Goal: Communication & Community: Ask a question

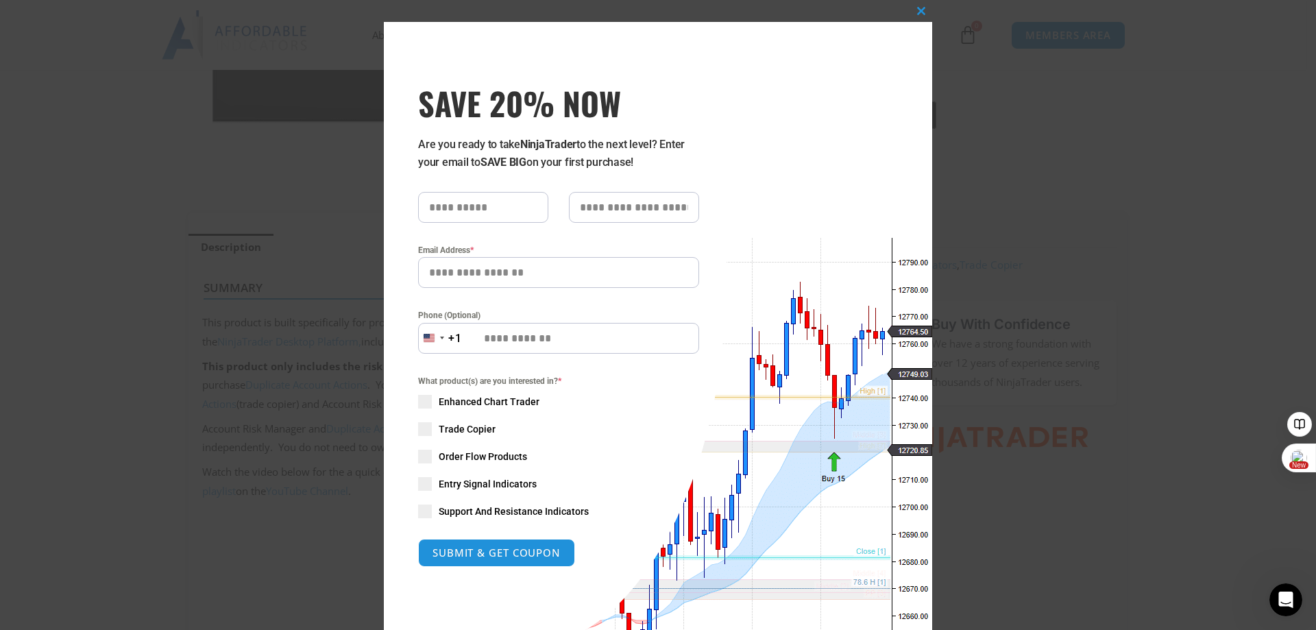
click at [443, 199] on input "text" at bounding box center [483, 207] width 130 height 31
type input "*******"
type input "******"
type input "**********"
click at [418, 402] on span at bounding box center [425, 402] width 14 height 14
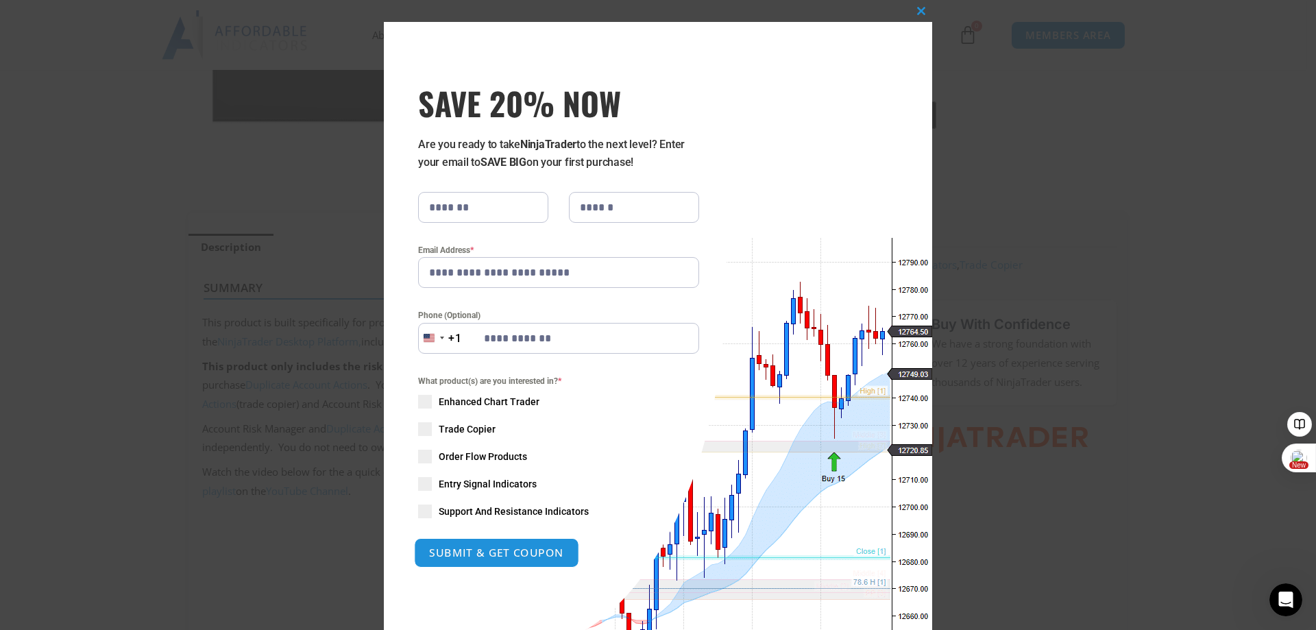
click at [487, 561] on button "SUBMIT & GET COUPON" at bounding box center [496, 552] width 165 height 29
type input "**********"
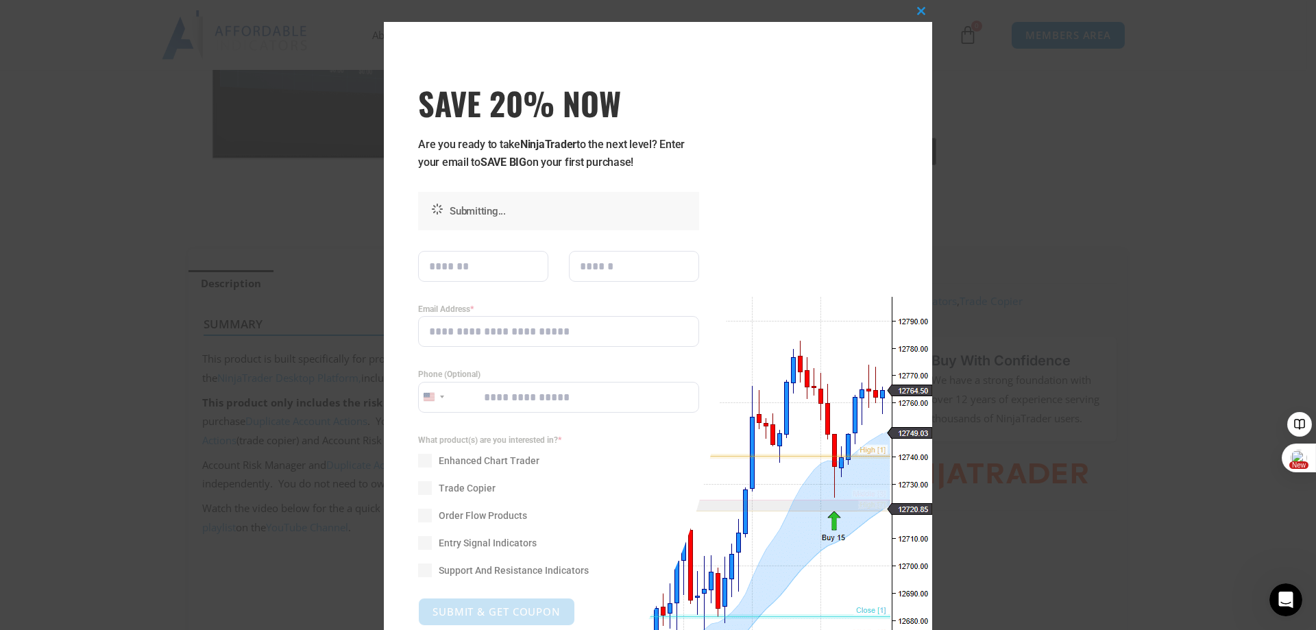
scroll to position [249, 0]
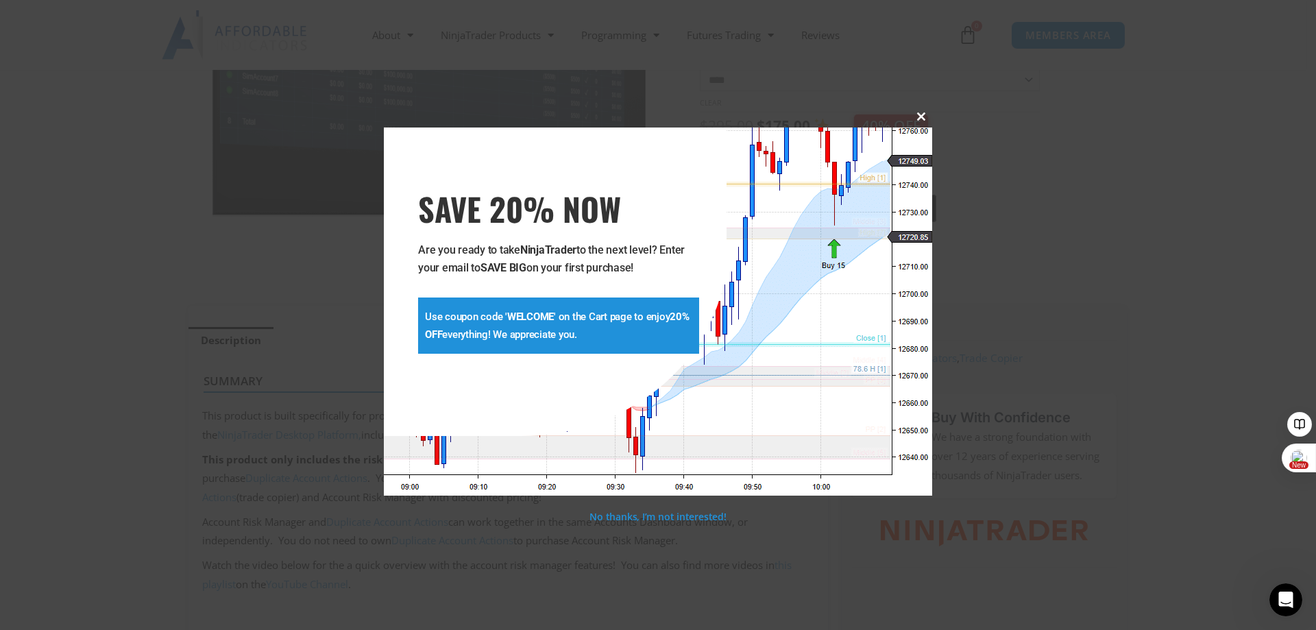
click at [919, 6] on div "**********" at bounding box center [658, 315] width 1316 height 630
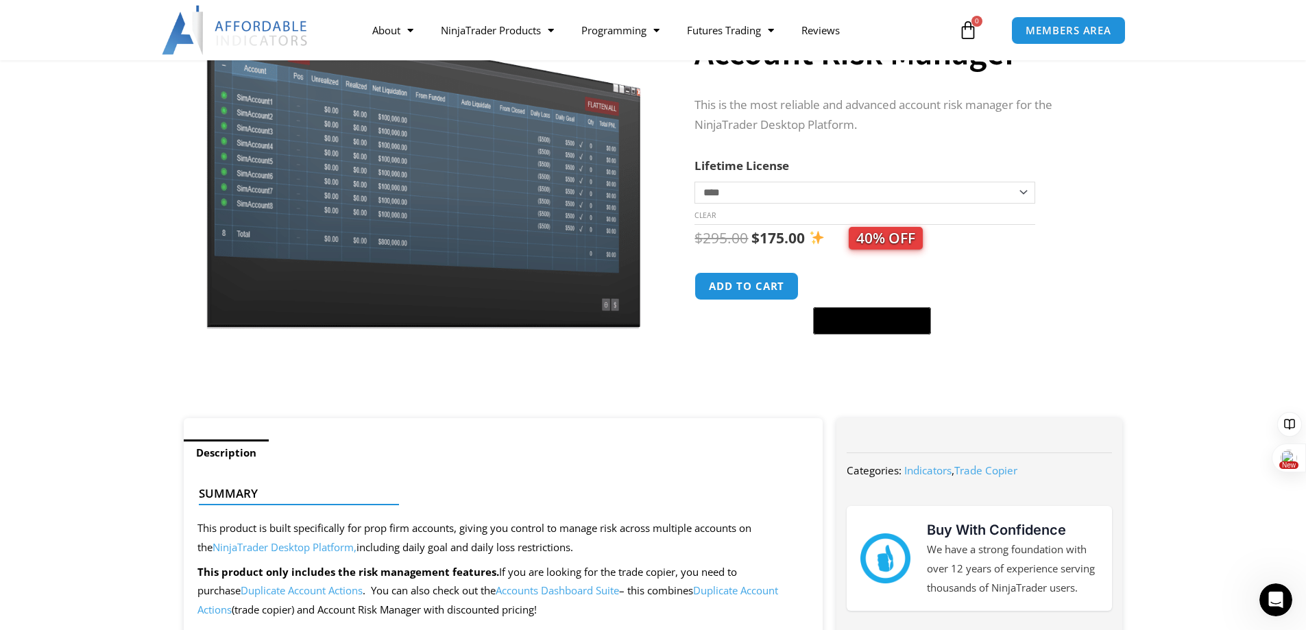
scroll to position [0, 0]
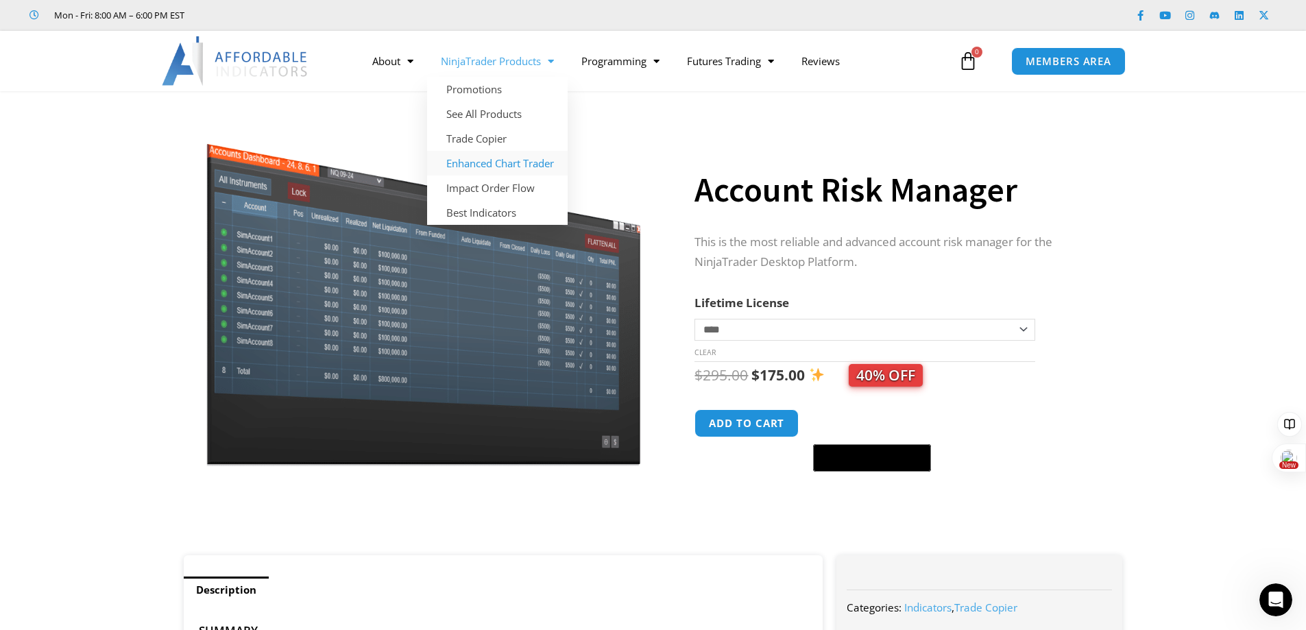
click at [495, 159] on link "Enhanced Chart Trader" at bounding box center [497, 163] width 141 height 25
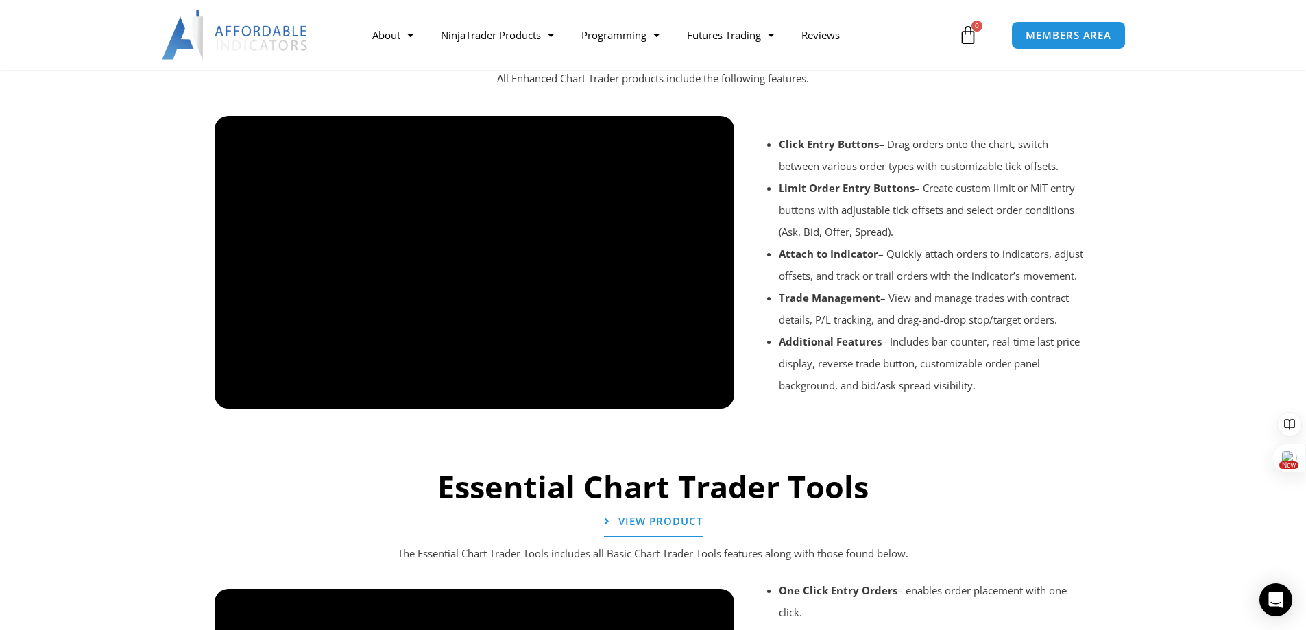
scroll to position [1165, 0]
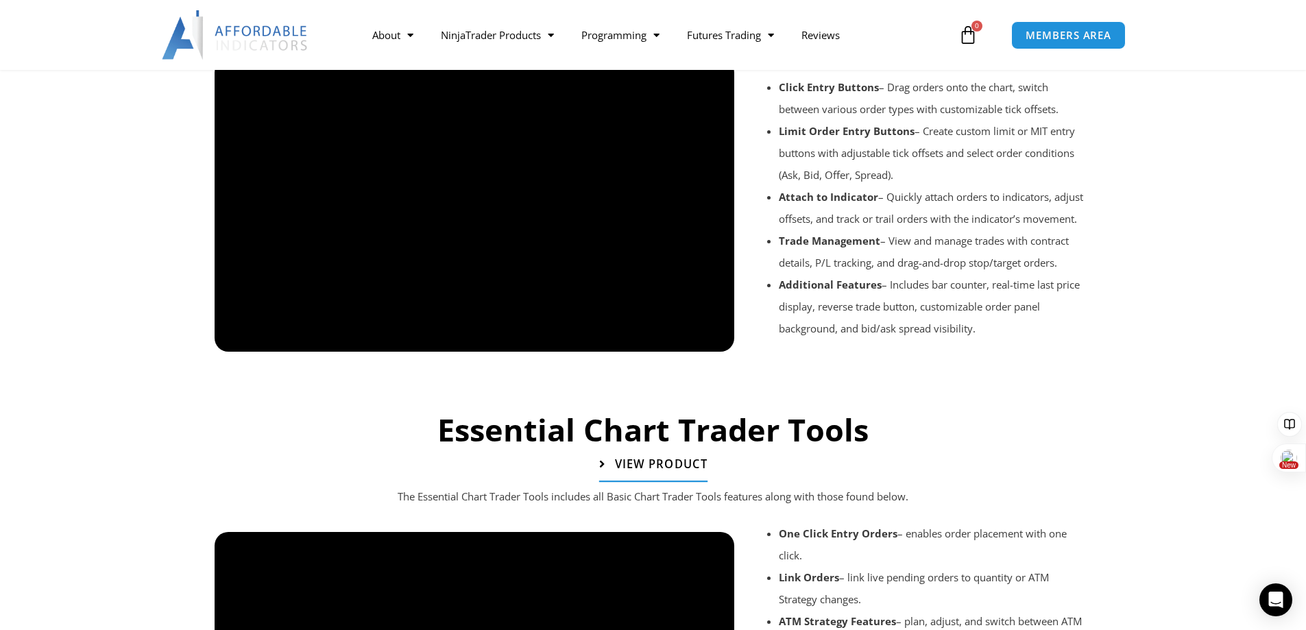
click at [655, 465] on span "View Product" at bounding box center [660, 465] width 93 height 12
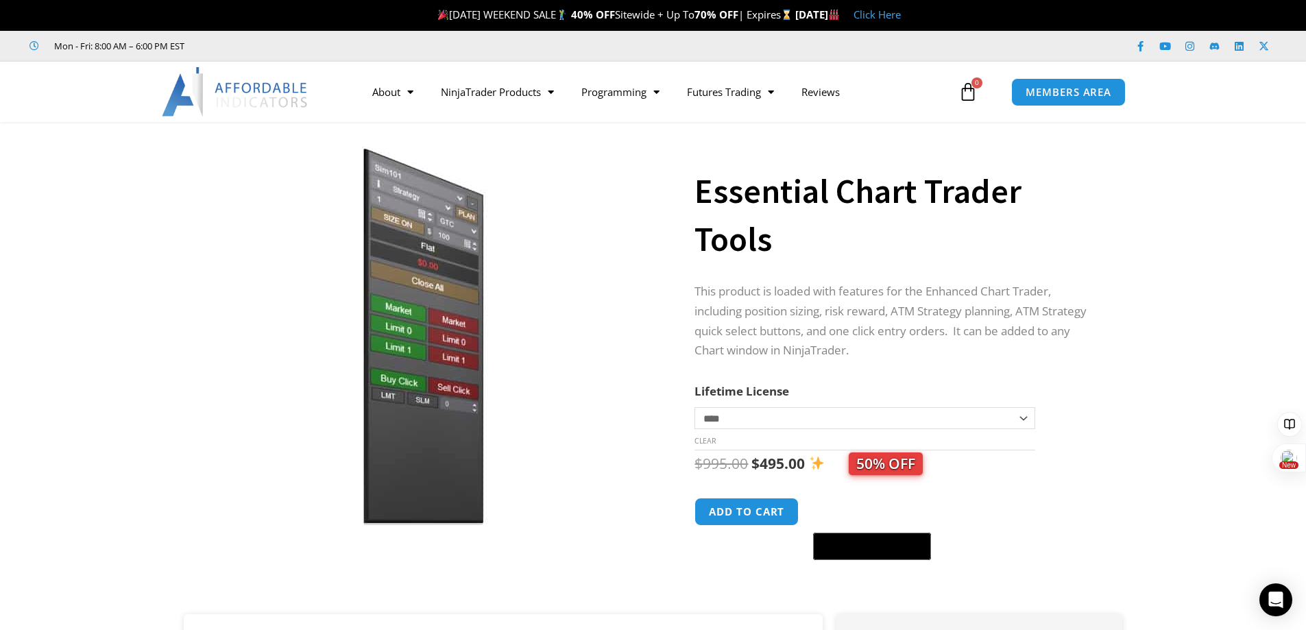
click at [456, 356] on img at bounding box center [423, 335] width 441 height 379
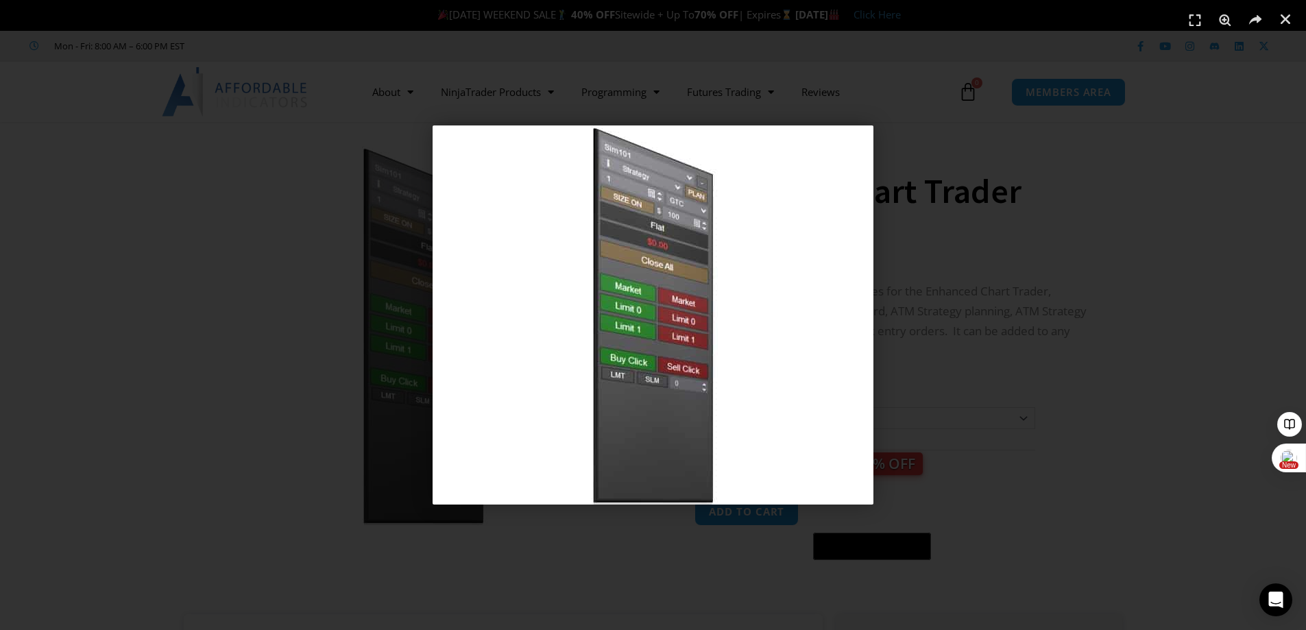
click at [1014, 369] on div "1 / 1" at bounding box center [653, 315] width 1210 height 534
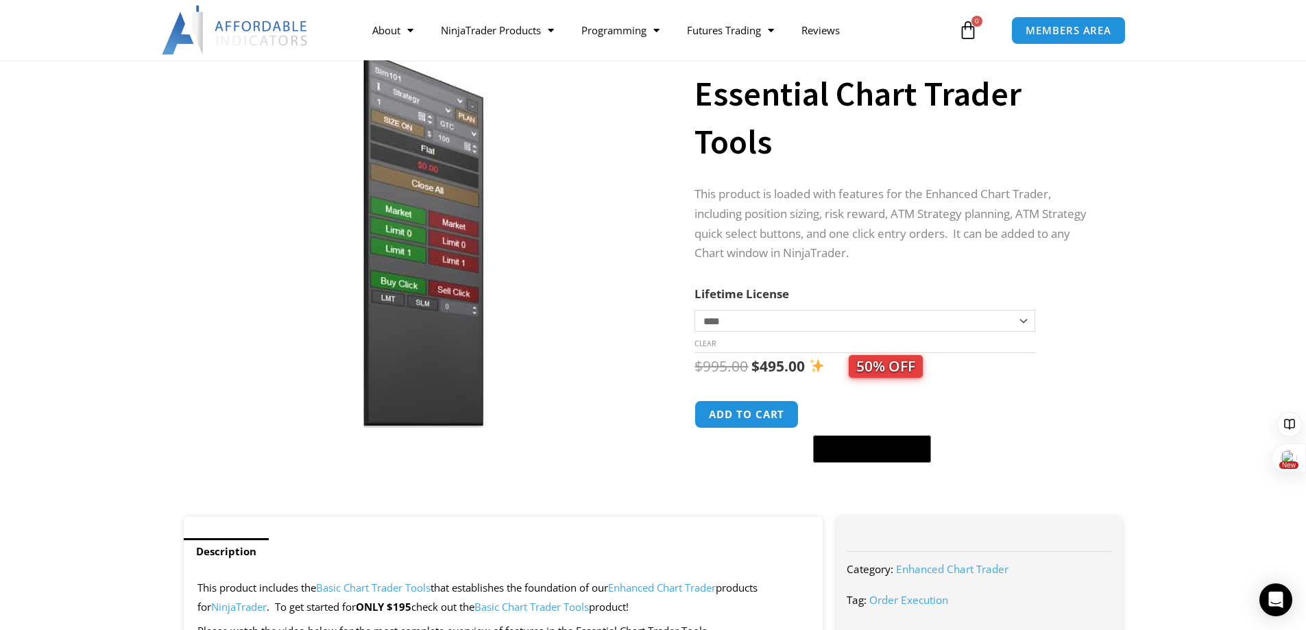
scroll to position [69, 0]
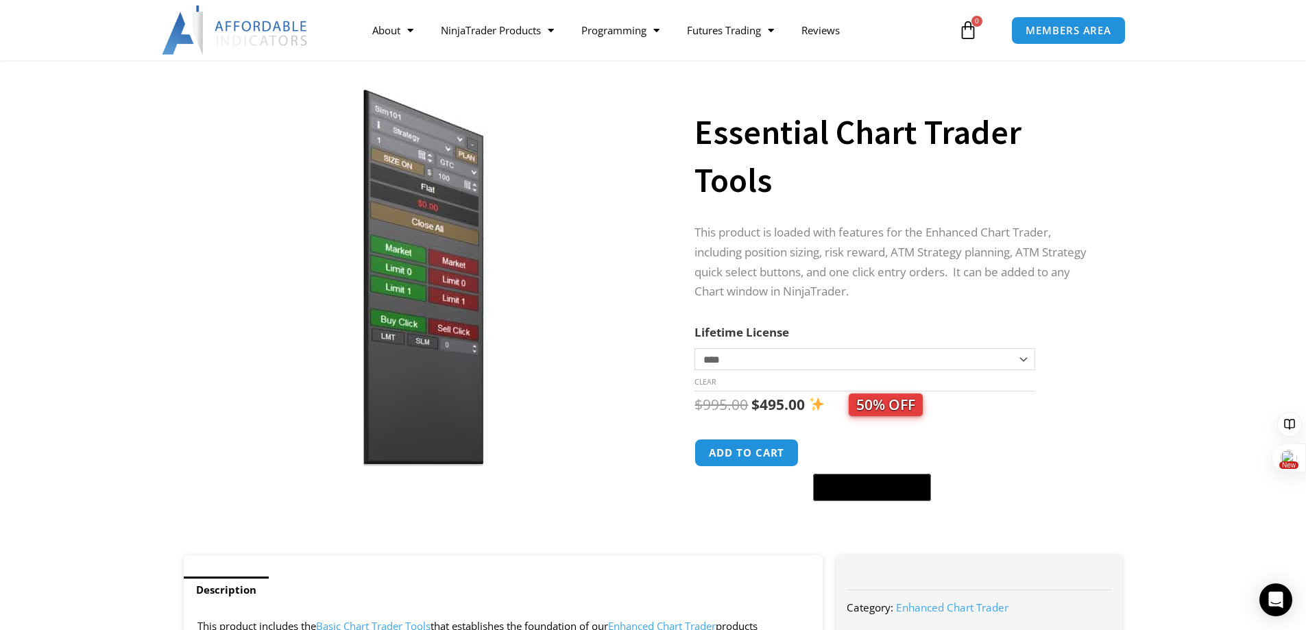
click at [1021, 359] on select "**********" at bounding box center [864, 359] width 340 height 22
click at [1120, 307] on div "**********" at bounding box center [911, 316] width 435 height 478
click at [1284, 592] on div "Open Intercom Messenger" at bounding box center [1276, 600] width 36 height 36
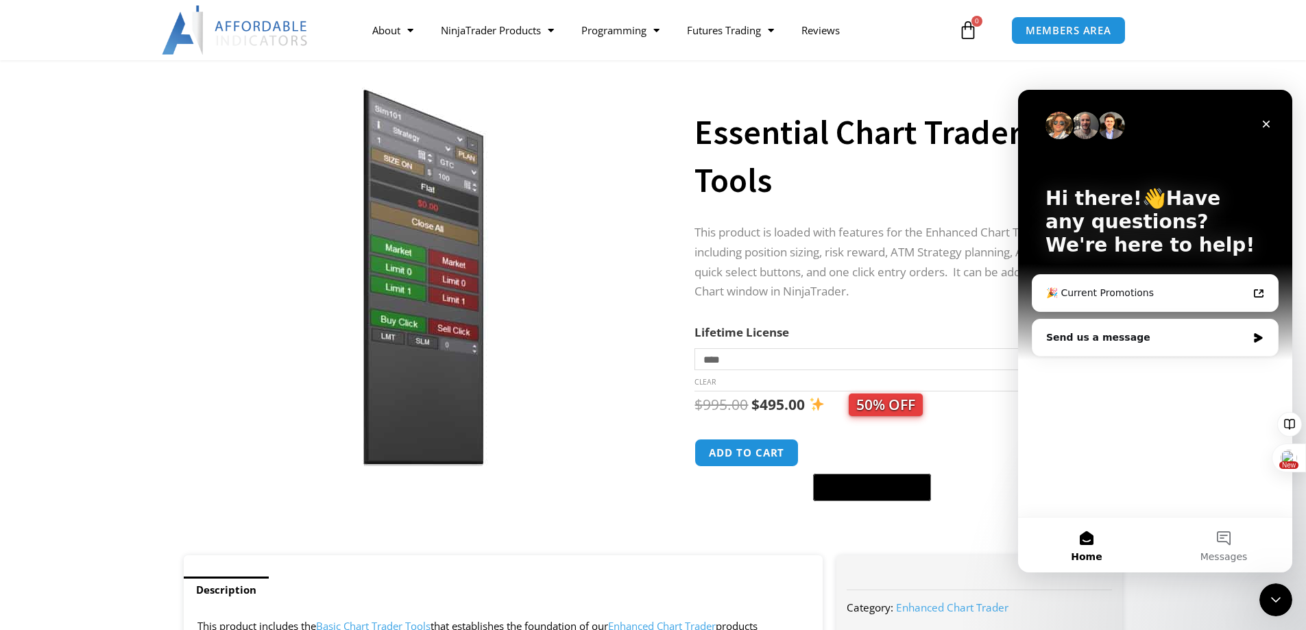
scroll to position [0, 0]
click at [1119, 335] on div "Send us a message" at bounding box center [1146, 337] width 201 height 14
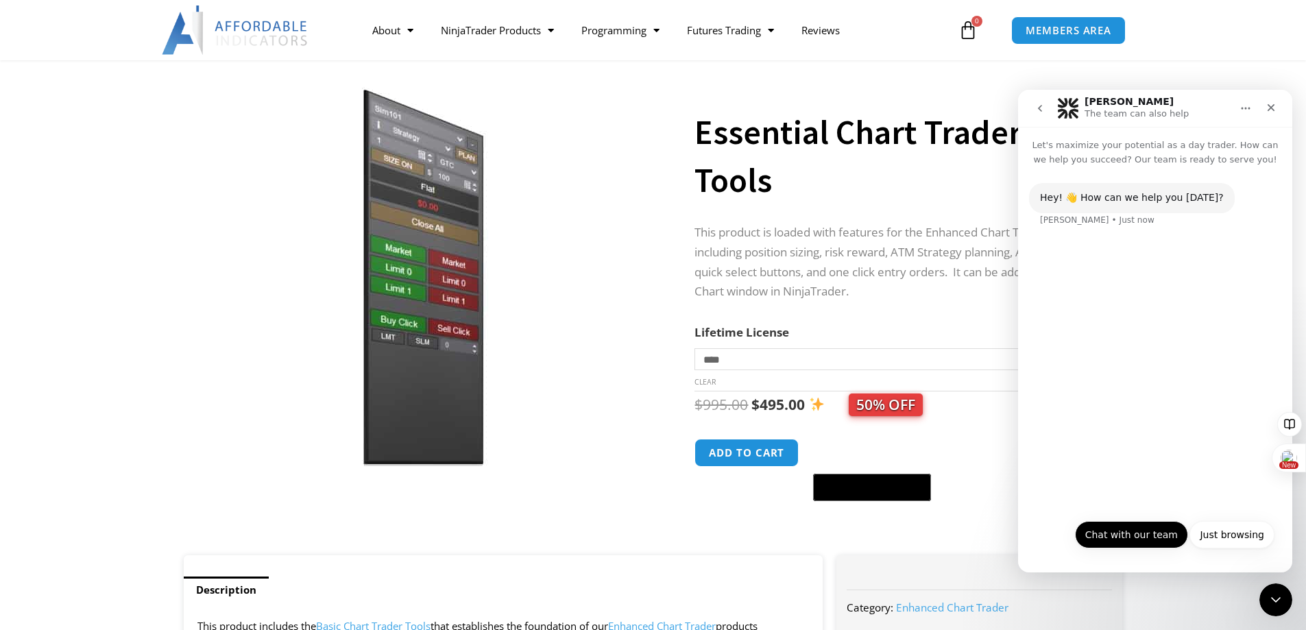
click at [1110, 532] on button "Chat with our team" at bounding box center [1131, 534] width 113 height 27
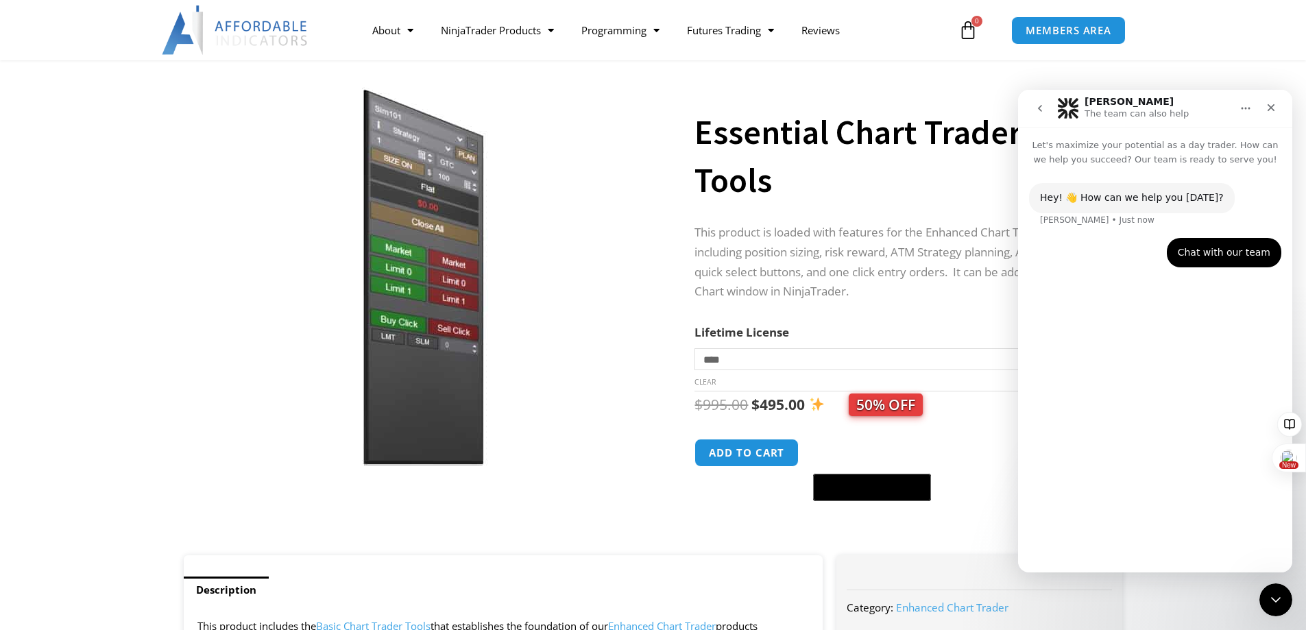
click at [1064, 315] on div "Hey! 👋 How can we help you today? Solomon • Just now Chat with our team • Just …" at bounding box center [1155, 364] width 274 height 394
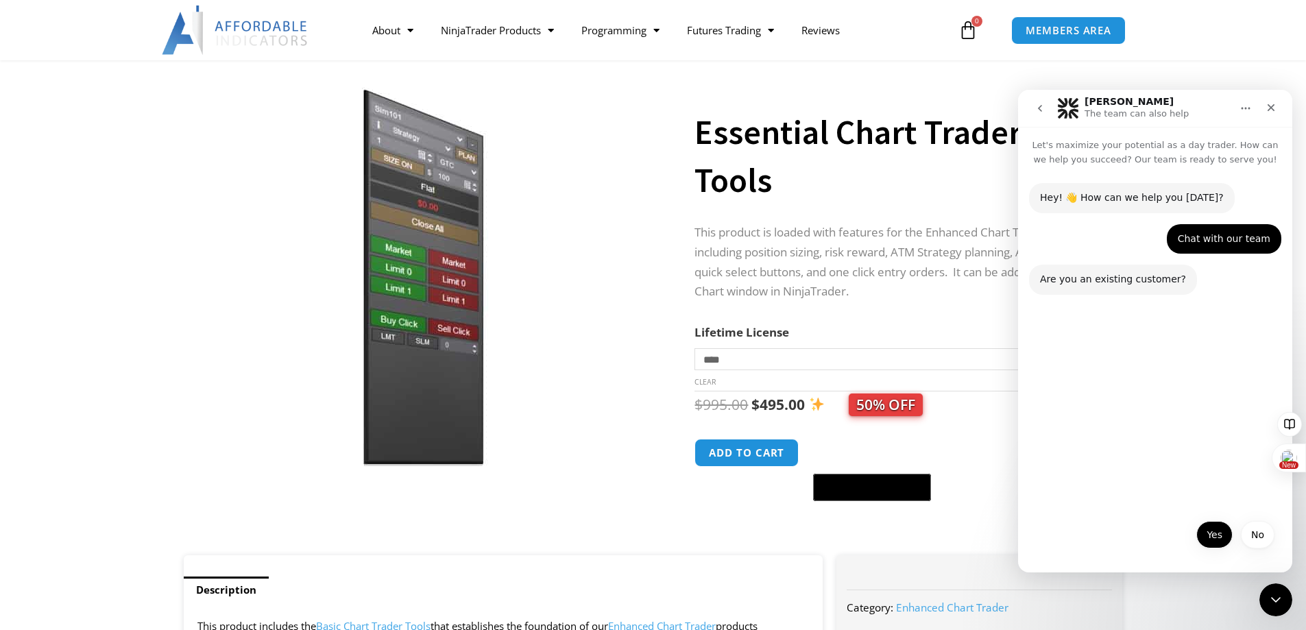
click at [1208, 536] on button "Yes" at bounding box center [1214, 534] width 36 height 27
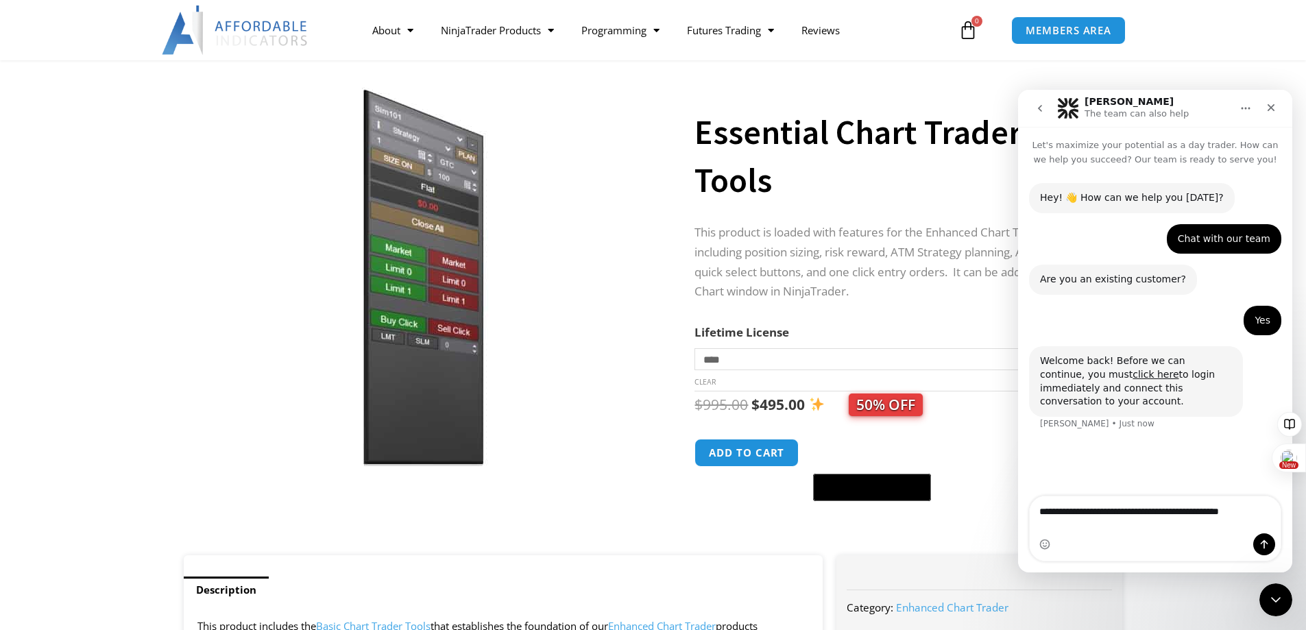
type textarea "**********"
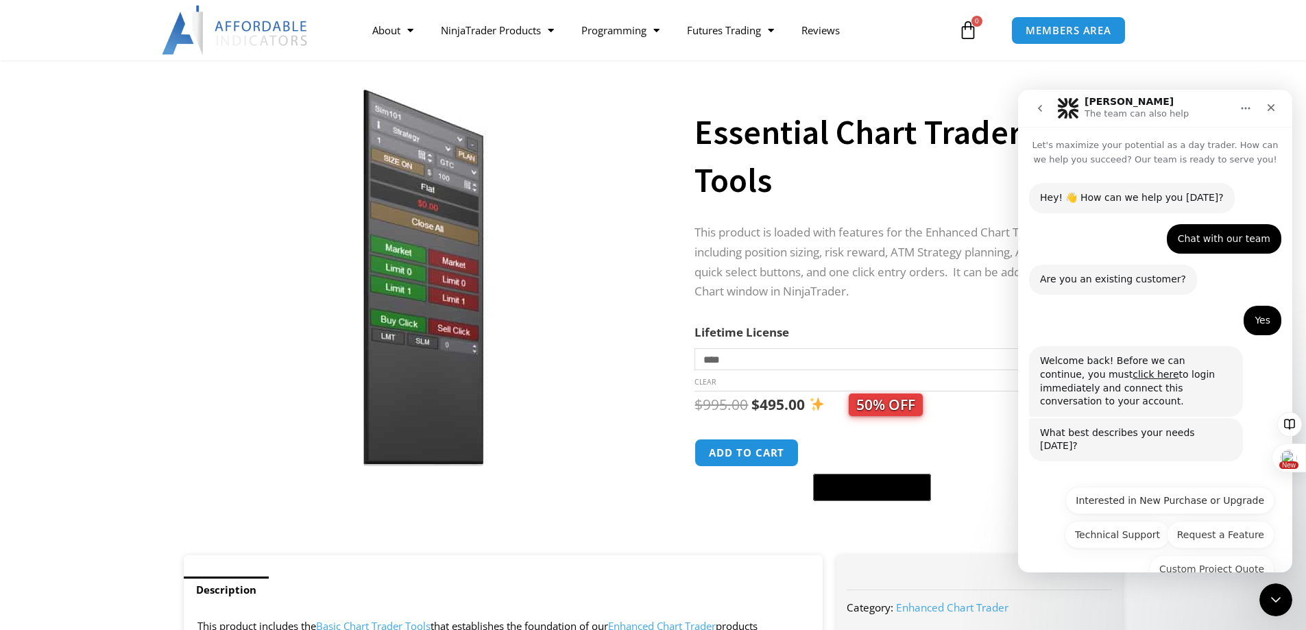
scroll to position [6, 0]
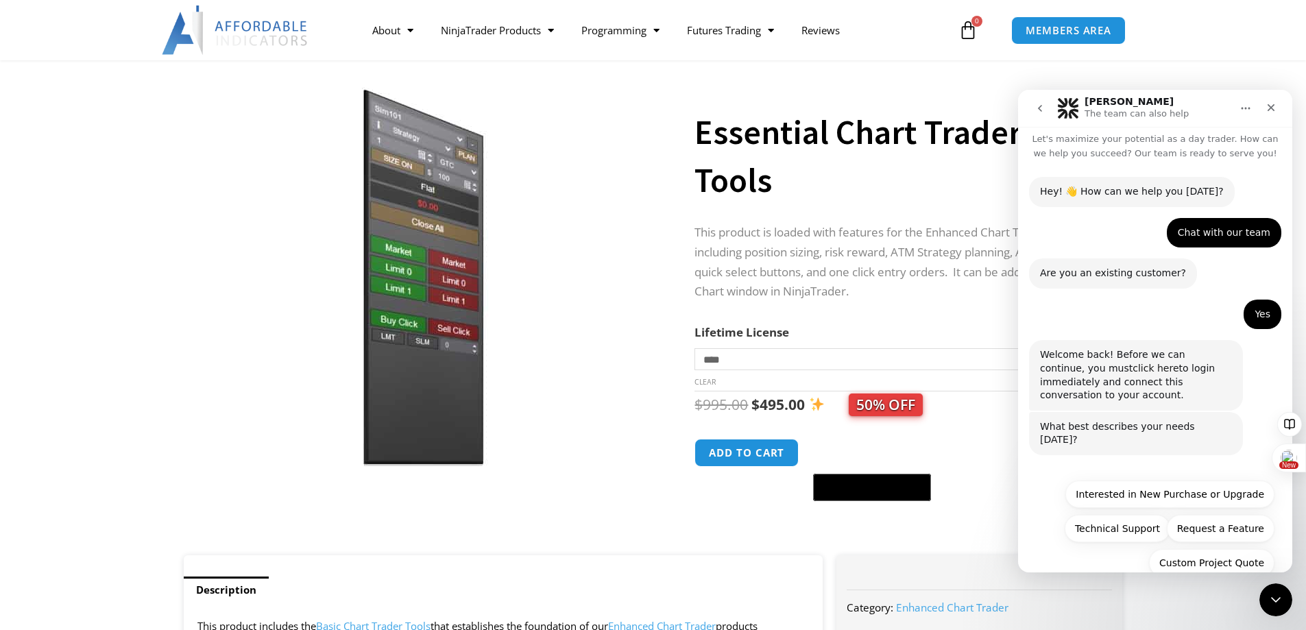
click at [1132, 371] on link "click here" at bounding box center [1155, 368] width 46 height 11
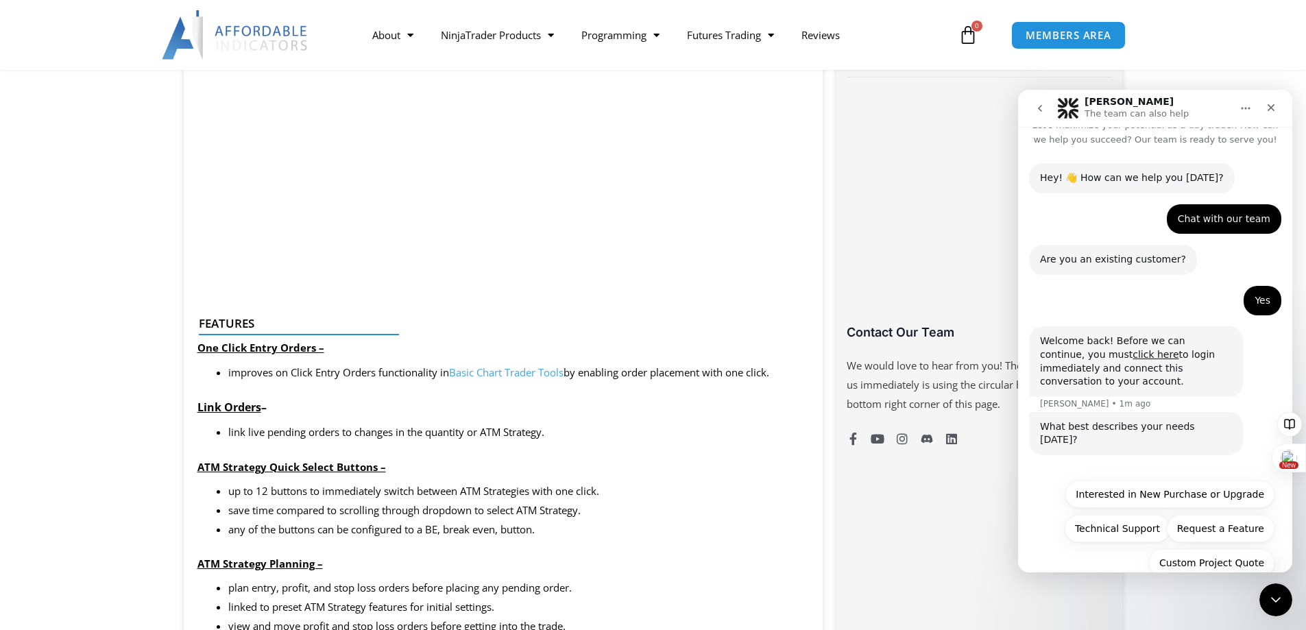
scroll to position [754, 0]
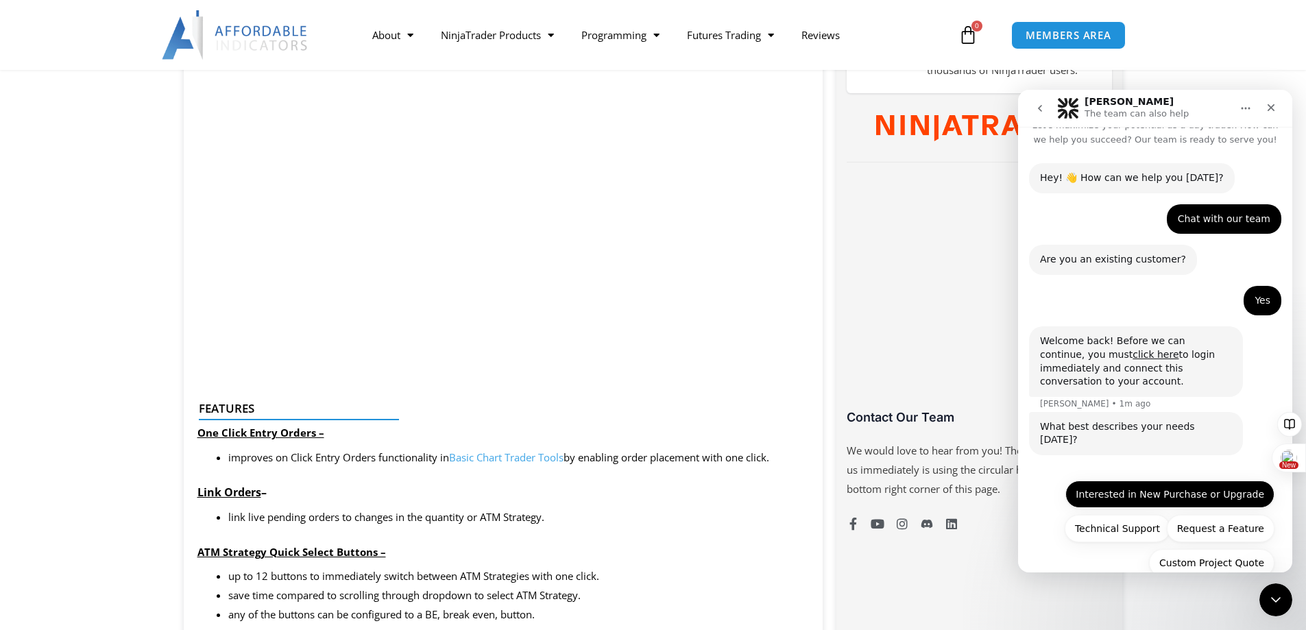
click at [1134, 480] on button "Interested in New Purchase or Upgrade" at bounding box center [1169, 493] width 209 height 27
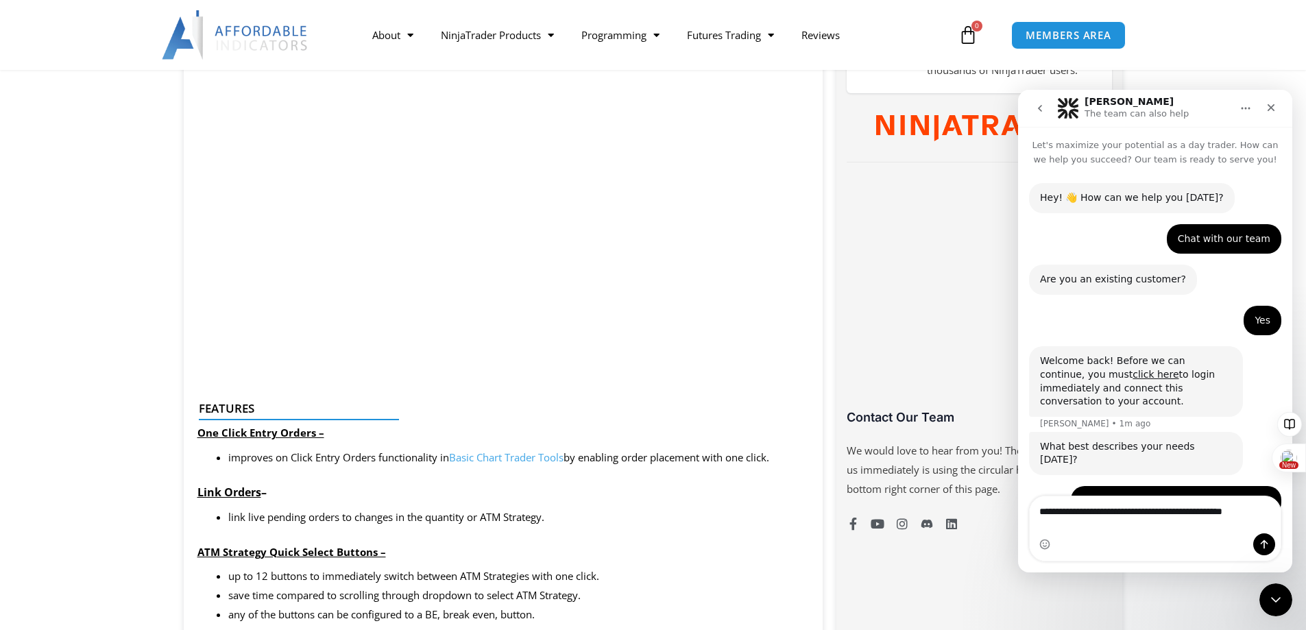
scroll to position [62, 0]
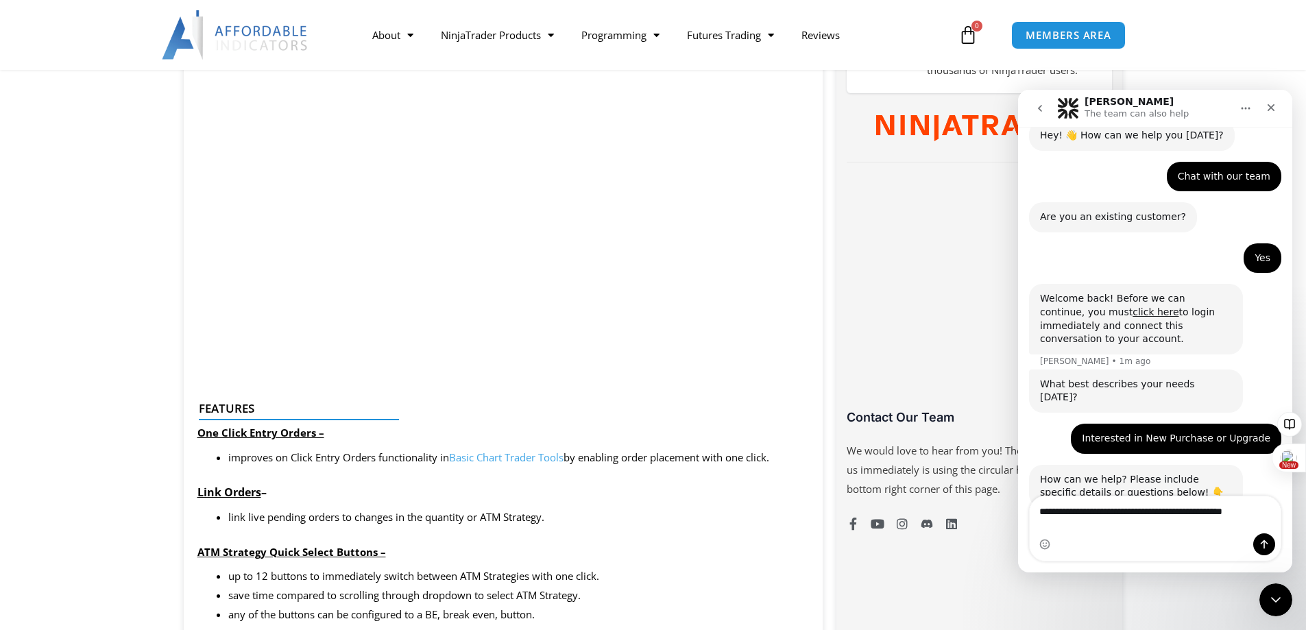
click at [1120, 520] on textarea "**********" at bounding box center [1154, 507] width 251 height 23
type textarea "**********"
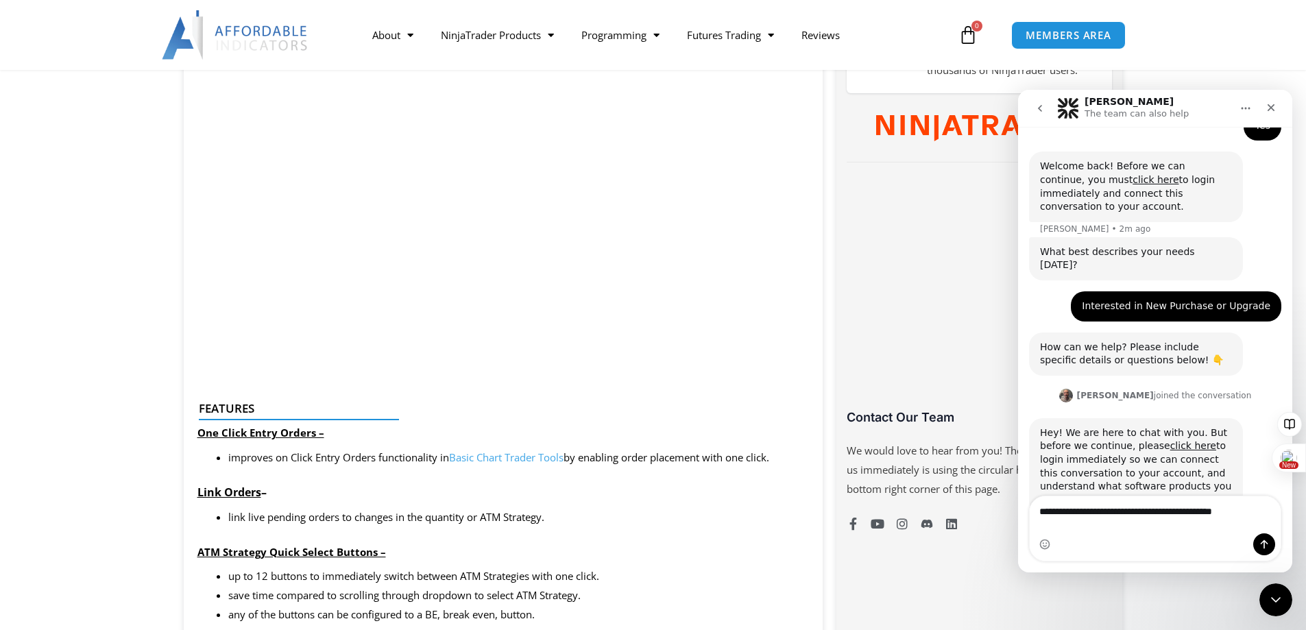
scroll to position [202, 0]
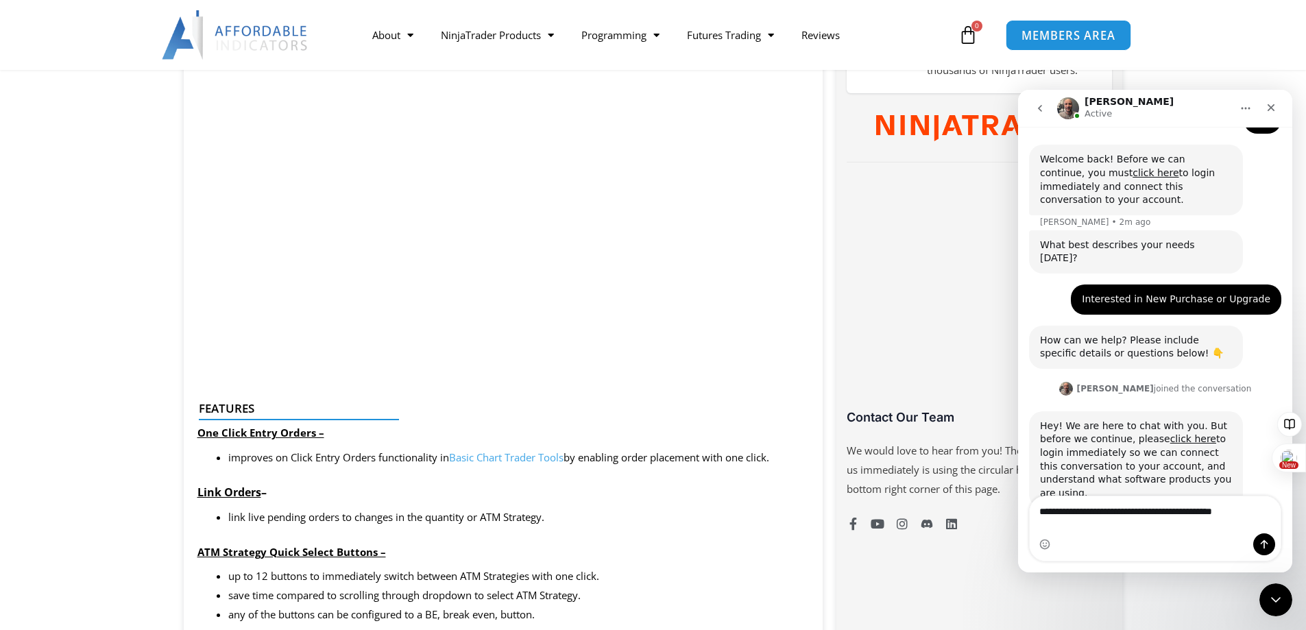
click at [1072, 42] on link "MEMBERS AREA" at bounding box center [1067, 34] width 125 height 31
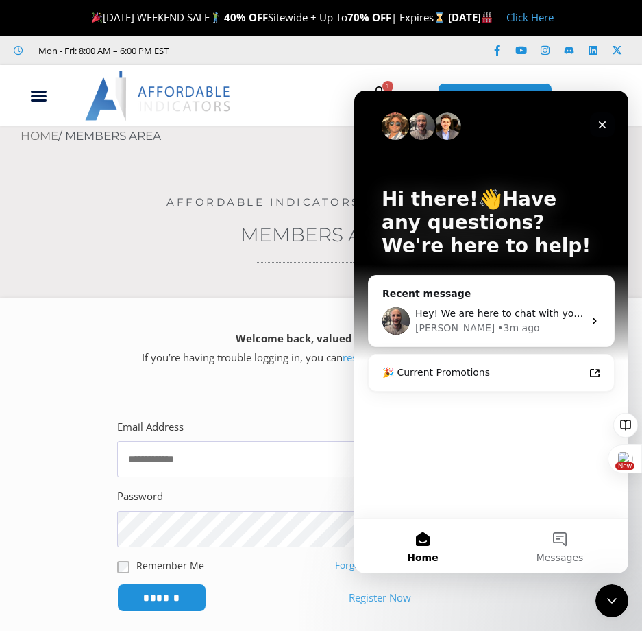
click at [603, 127] on icon "Close" at bounding box center [602, 124] width 11 height 11
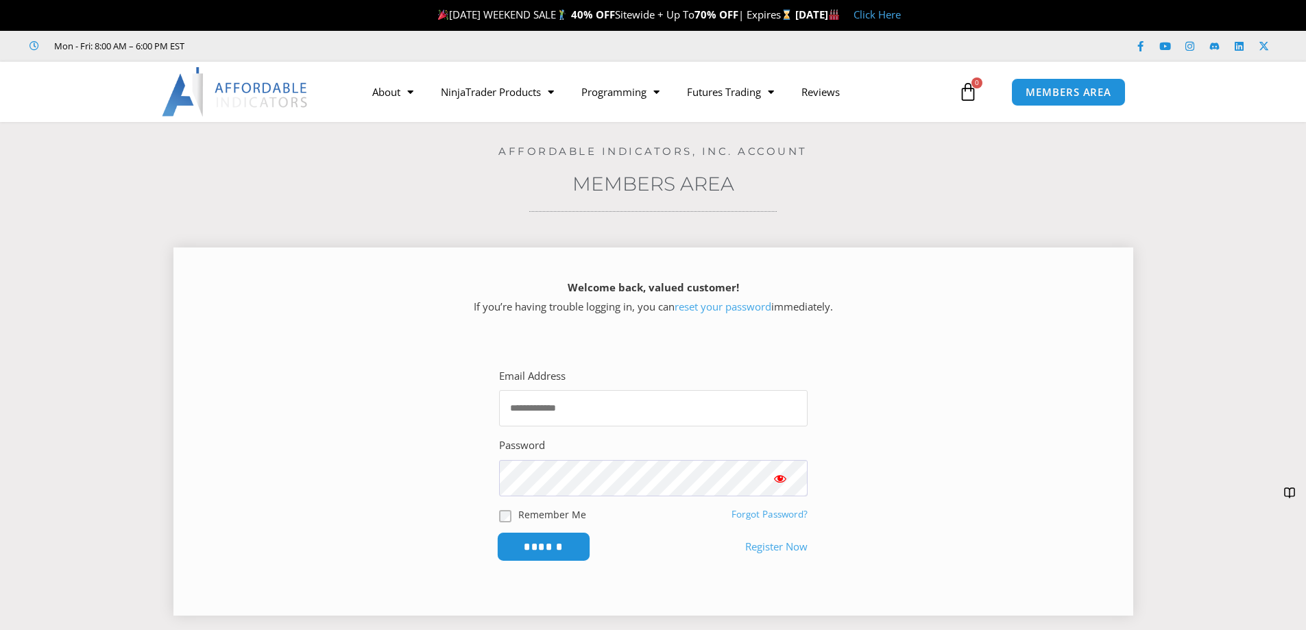
type input "**********"
click at [531, 556] on input "******" at bounding box center [543, 546] width 94 height 29
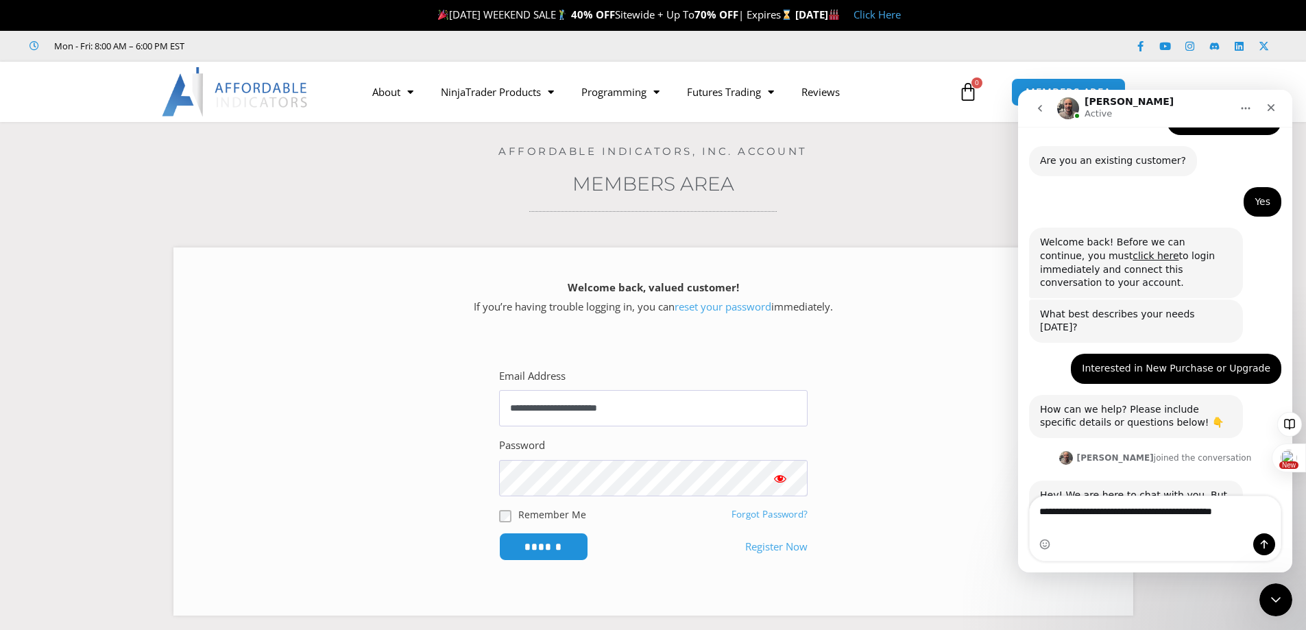
scroll to position [188, 0]
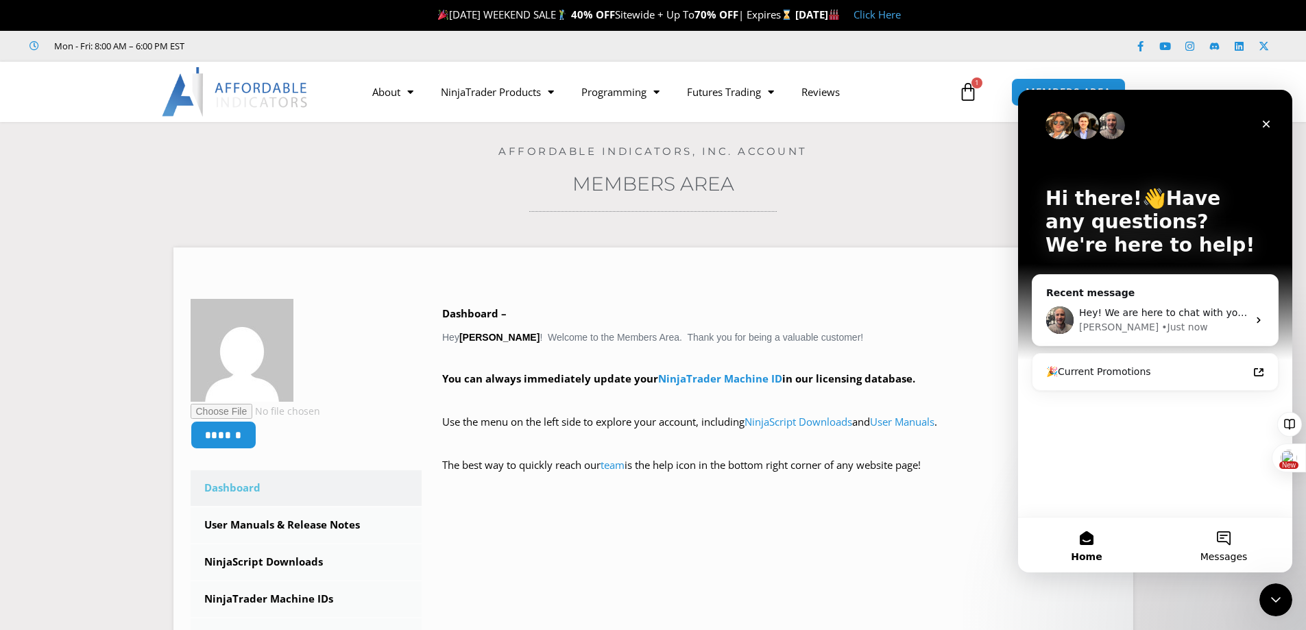
click at [1217, 540] on button "Messages" at bounding box center [1223, 544] width 137 height 55
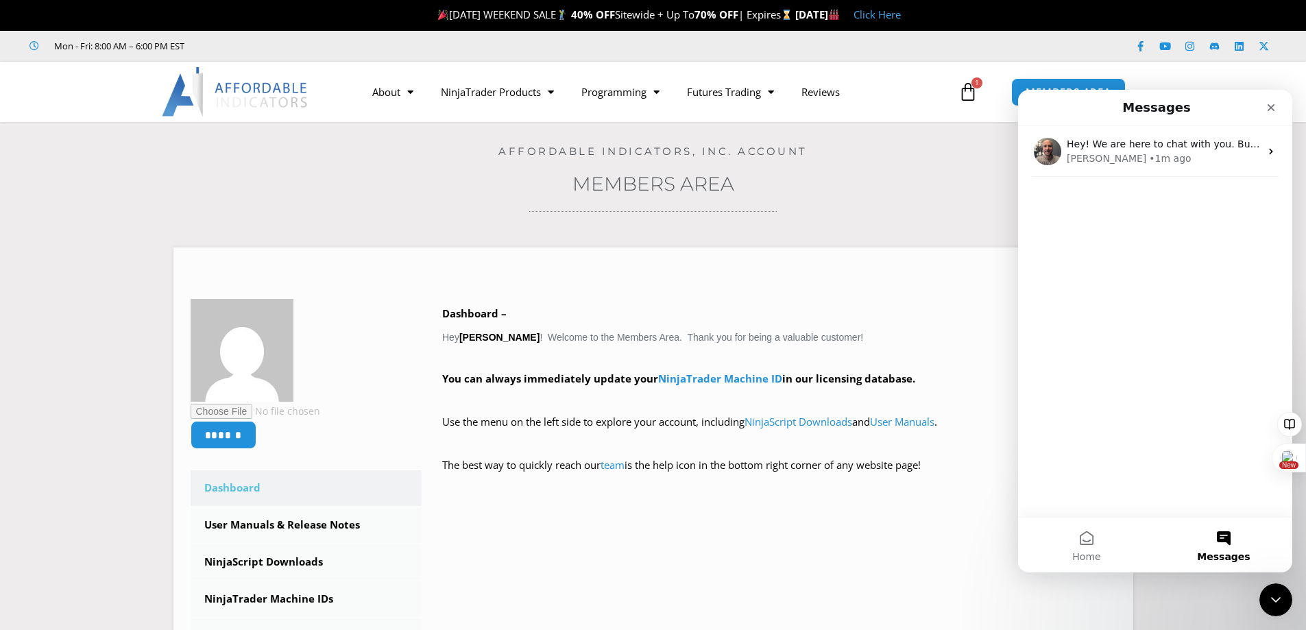
click at [1221, 533] on button "Messages" at bounding box center [1223, 544] width 137 height 55
click at [1223, 546] on button "Messages" at bounding box center [1223, 544] width 137 height 55
click at [1112, 257] on div "Hey! We are here to chat with you. But before we continue, please click here to…" at bounding box center [1155, 321] width 274 height 391
click at [1234, 543] on button "Messages" at bounding box center [1223, 544] width 137 height 55
click at [1227, 540] on button "Messages" at bounding box center [1223, 544] width 137 height 55
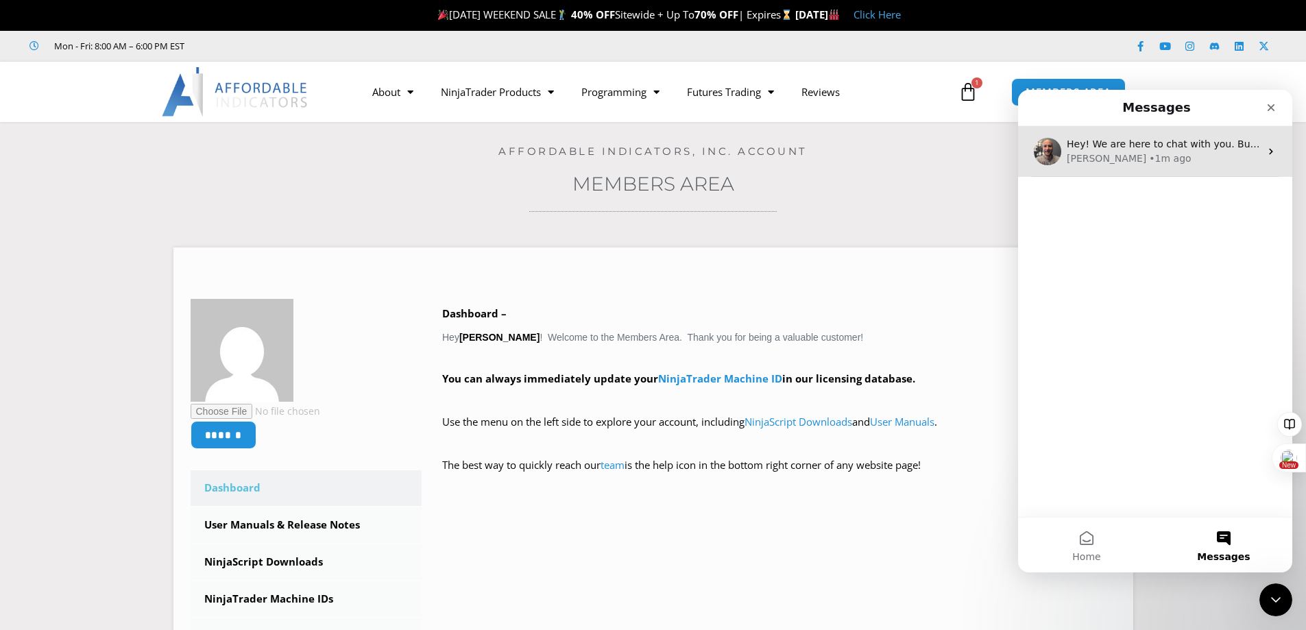
click at [1154, 165] on div "Joel • 1m ago" at bounding box center [1162, 158] width 193 height 14
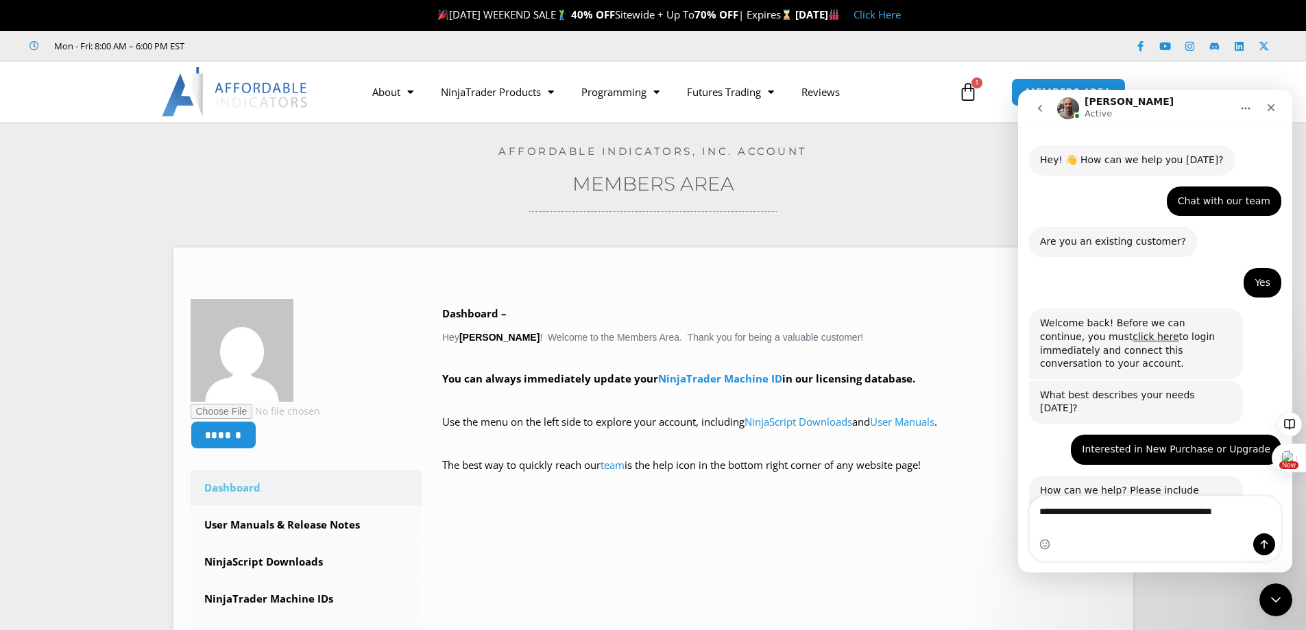
scroll to position [188, 0]
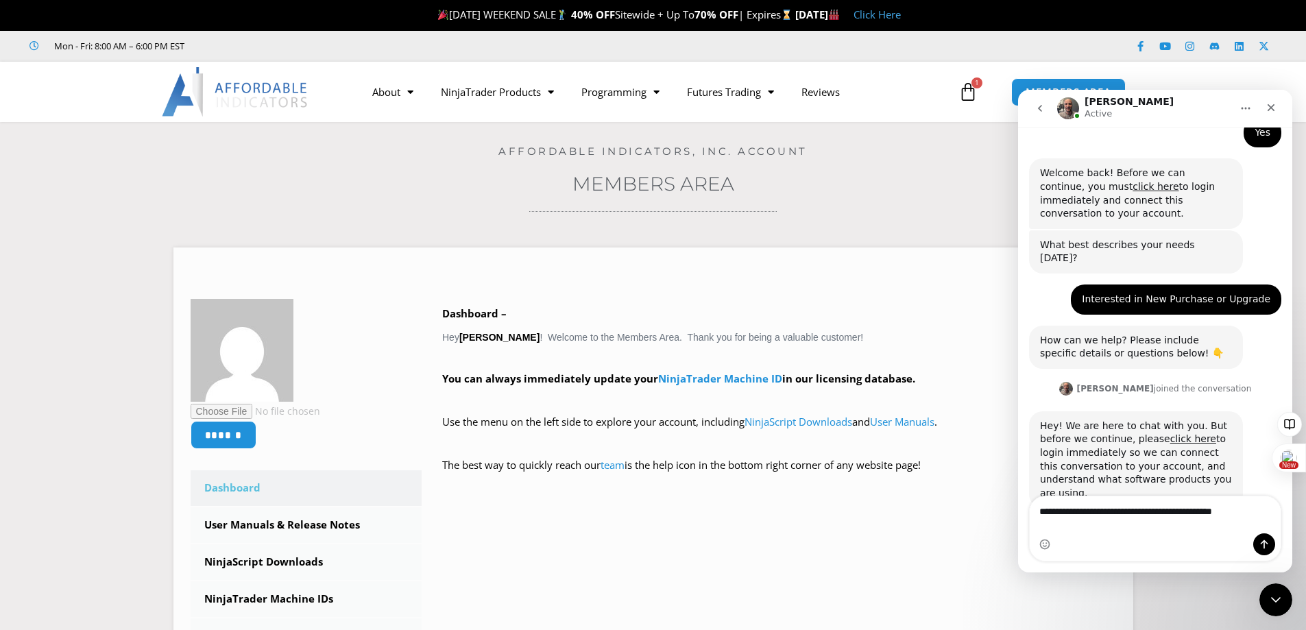
click at [1110, 520] on textarea "**********" at bounding box center [1154, 507] width 251 height 23
click at [1142, 520] on textarea "**********" at bounding box center [1154, 507] width 251 height 23
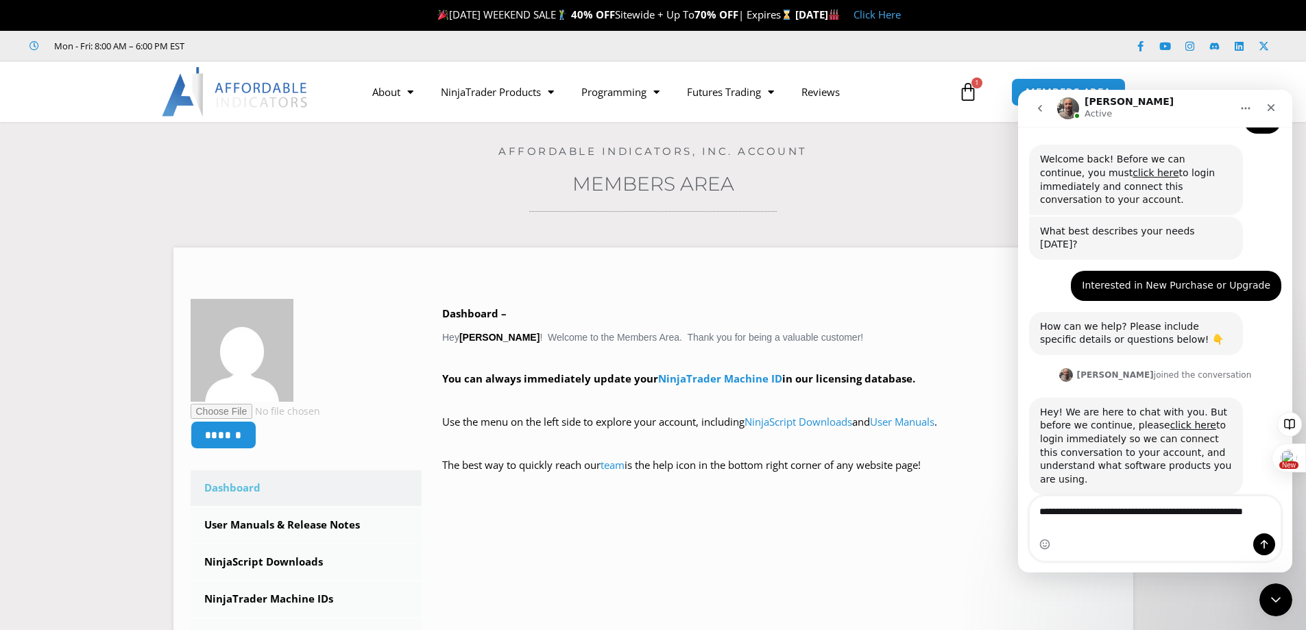
click at [1254, 513] on textarea "**********" at bounding box center [1154, 514] width 251 height 37
click at [1107, 533] on textarea "**********" at bounding box center [1154, 514] width 251 height 37
type textarea "**********"
click at [1262, 544] on icon "Send a message…" at bounding box center [1263, 544] width 11 height 11
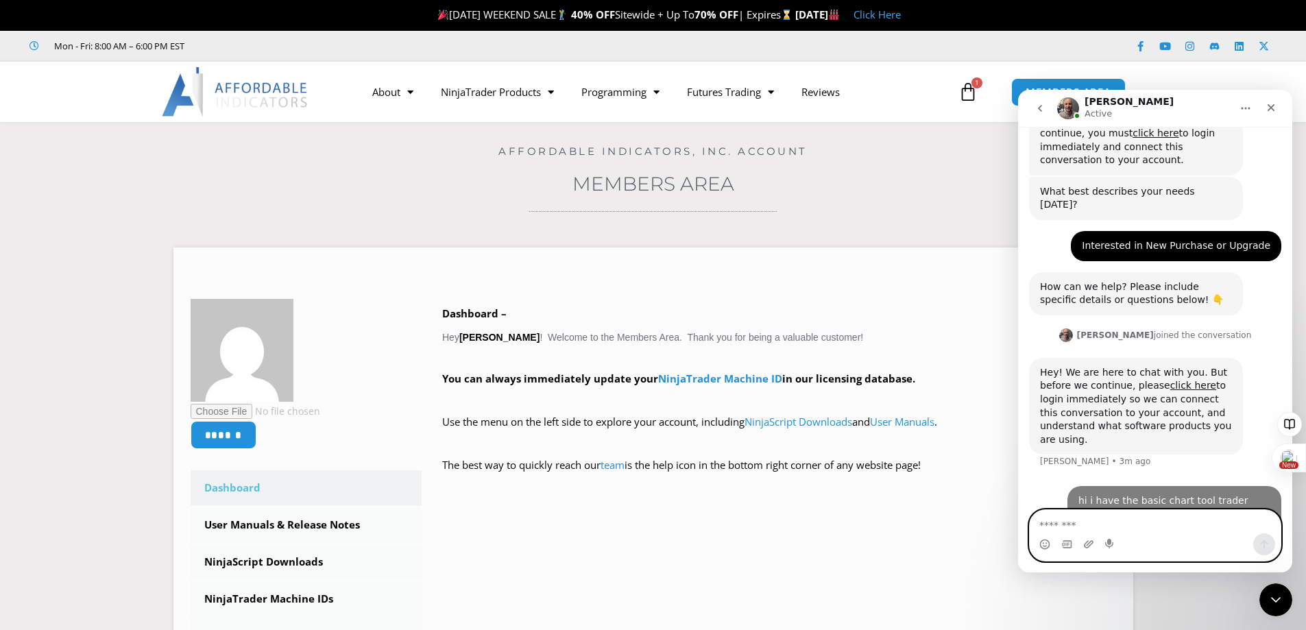
scroll to position [242, 0]
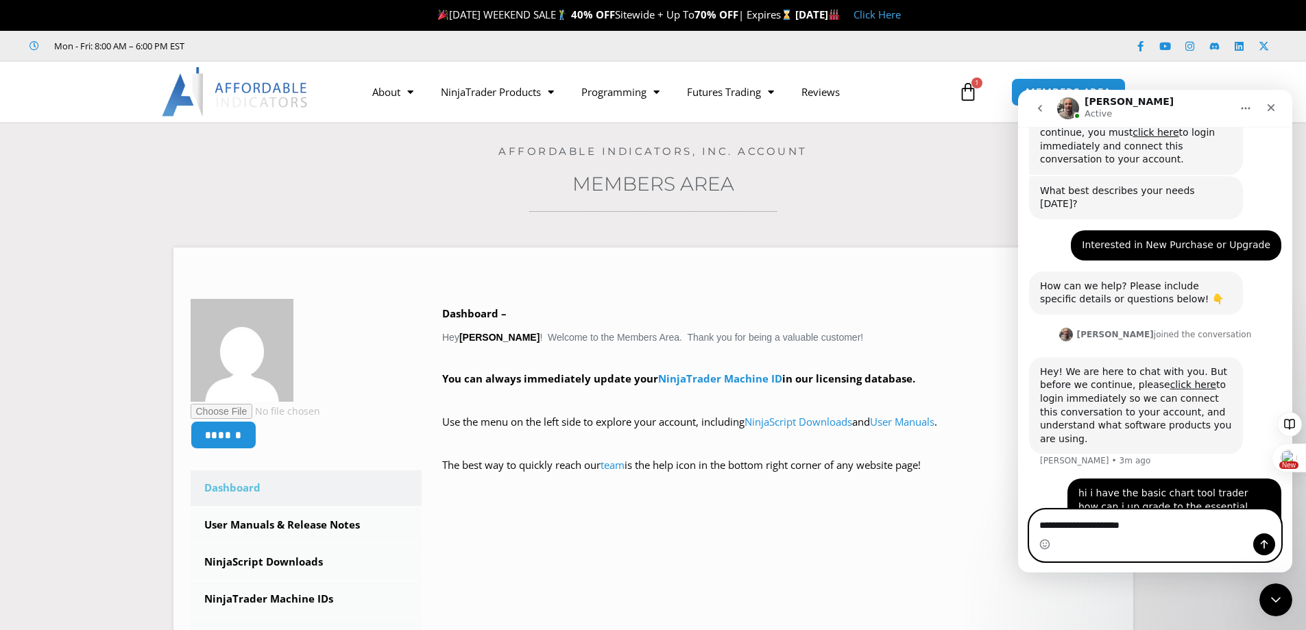
type textarea "**********"
click at [1263, 550] on button "Send a message…" at bounding box center [1264, 544] width 22 height 22
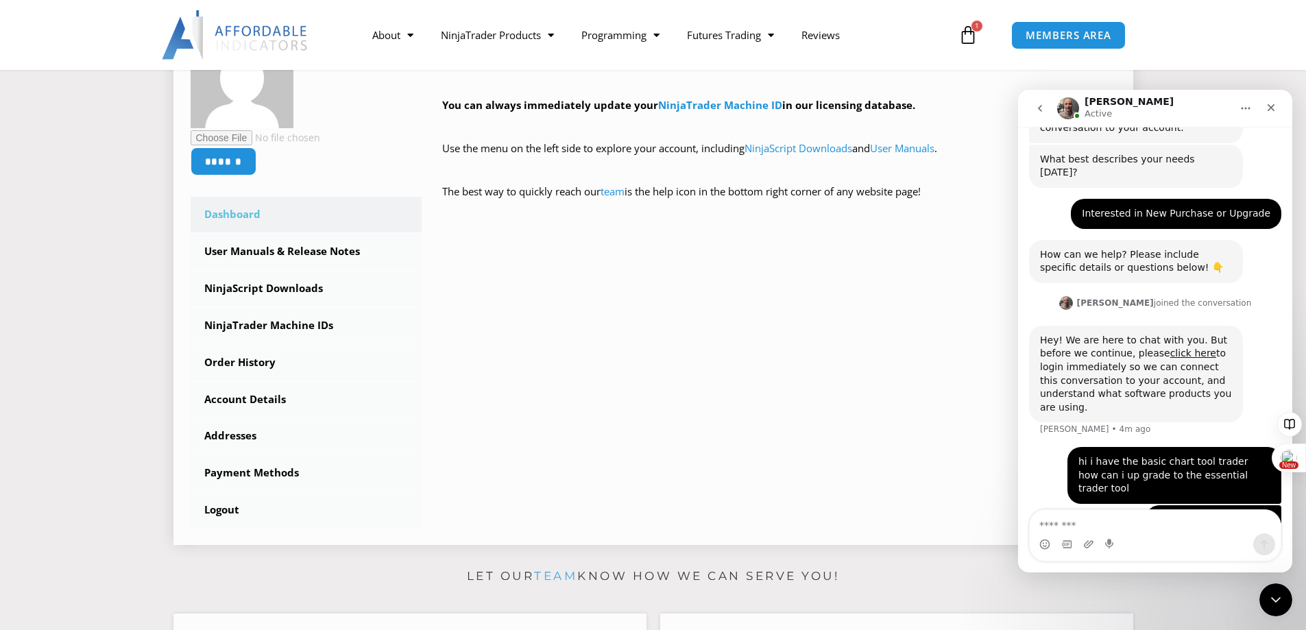
scroll to position [274, 0]
click at [1266, 106] on icon "Close" at bounding box center [1270, 107] width 11 height 11
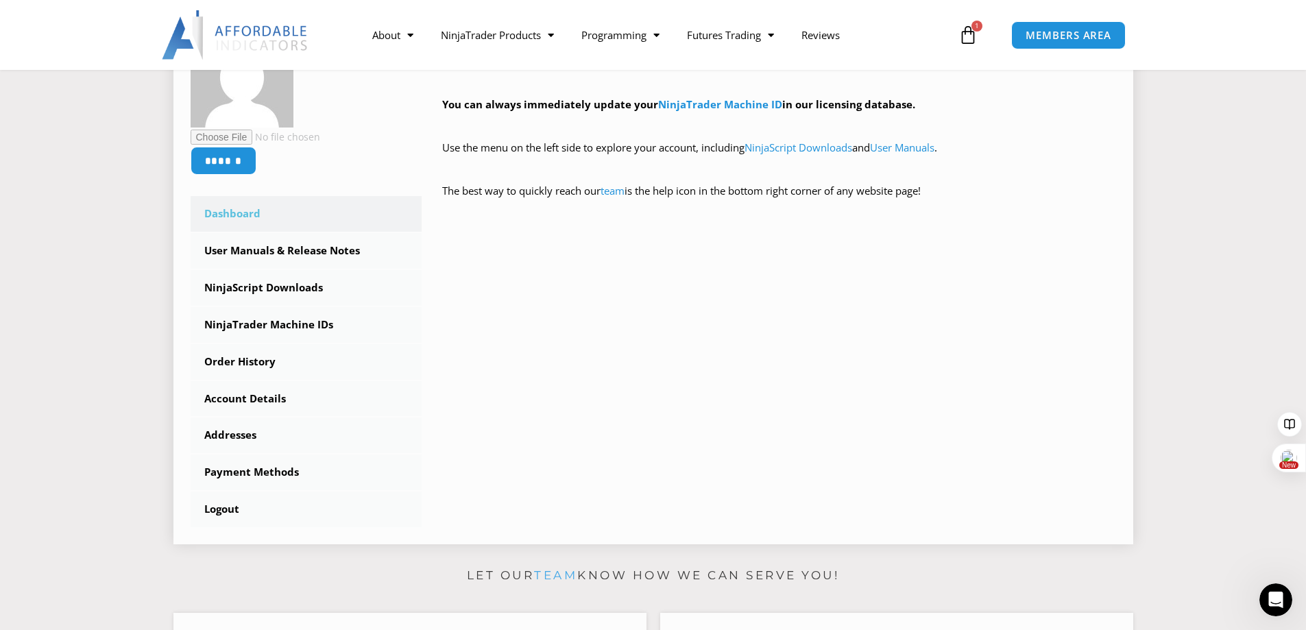
scroll to position [273, 0]
click at [620, 194] on link "team" at bounding box center [612, 191] width 24 height 14
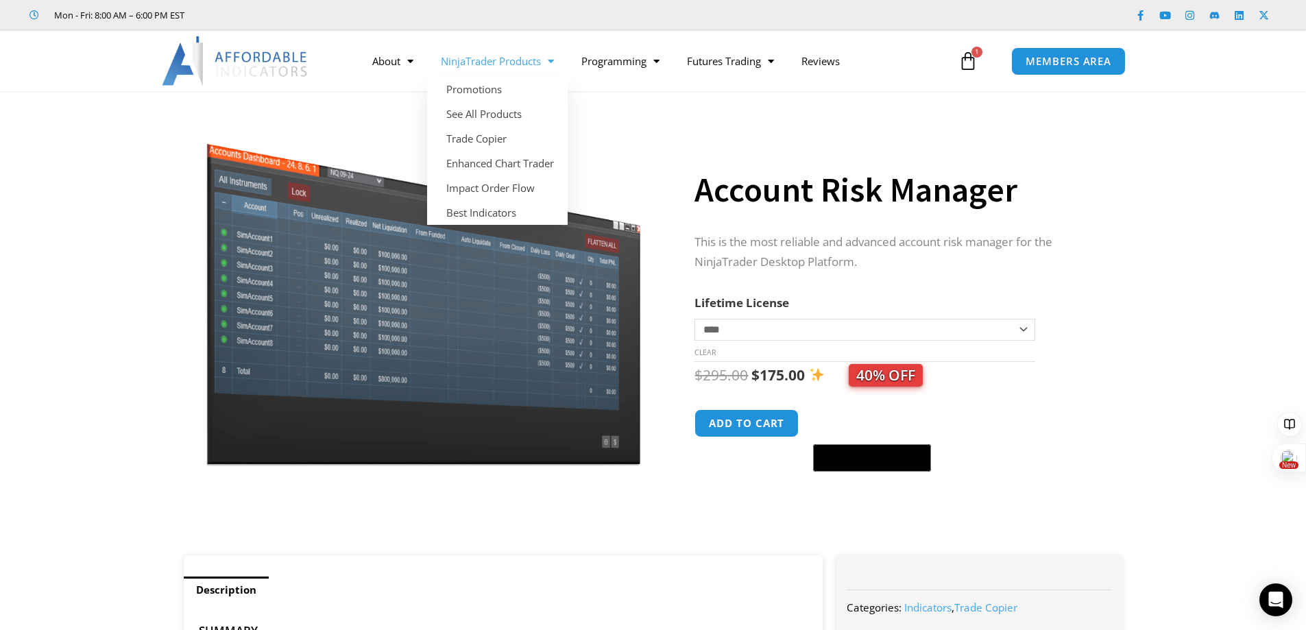
click at [554, 62] on span "Menu" at bounding box center [547, 61] width 13 height 24
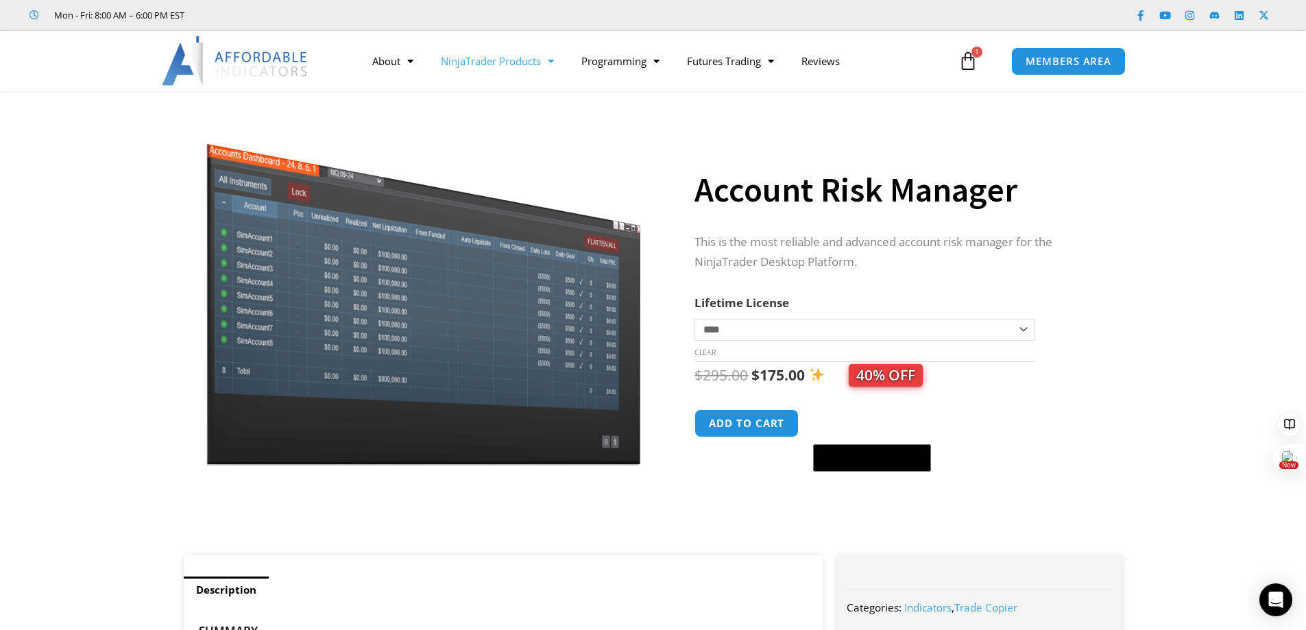
click at [552, 65] on span "Menu" at bounding box center [547, 61] width 13 height 24
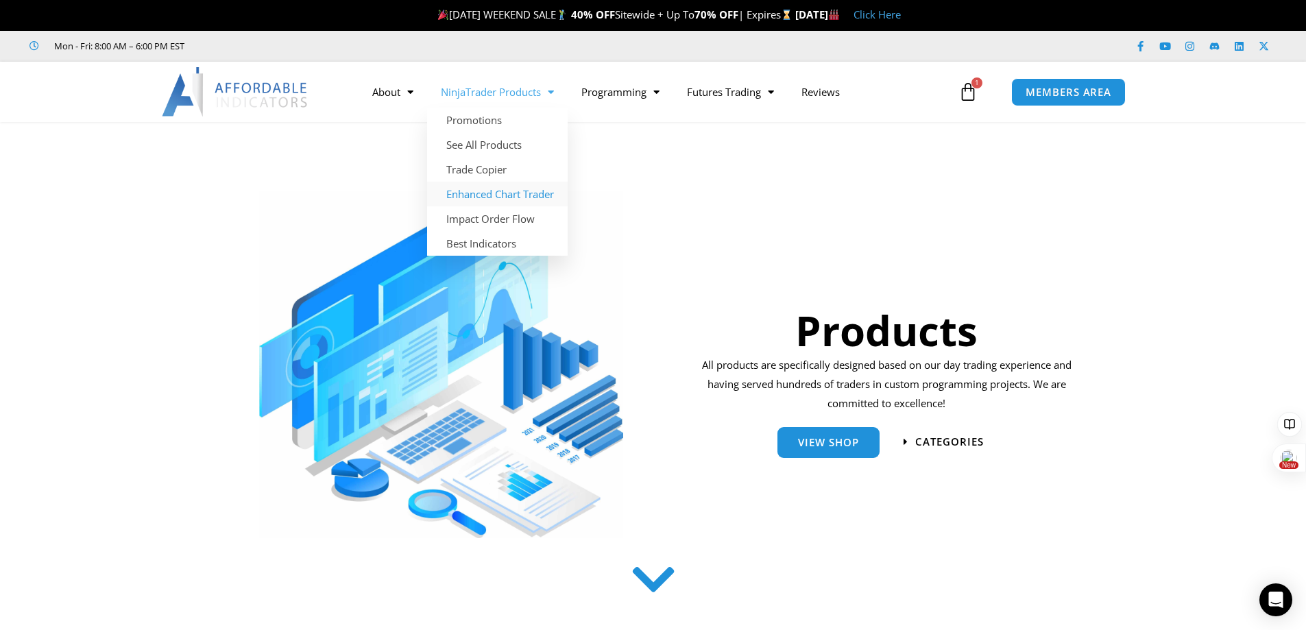
click at [474, 193] on link "Enhanced Chart Trader" at bounding box center [497, 194] width 141 height 25
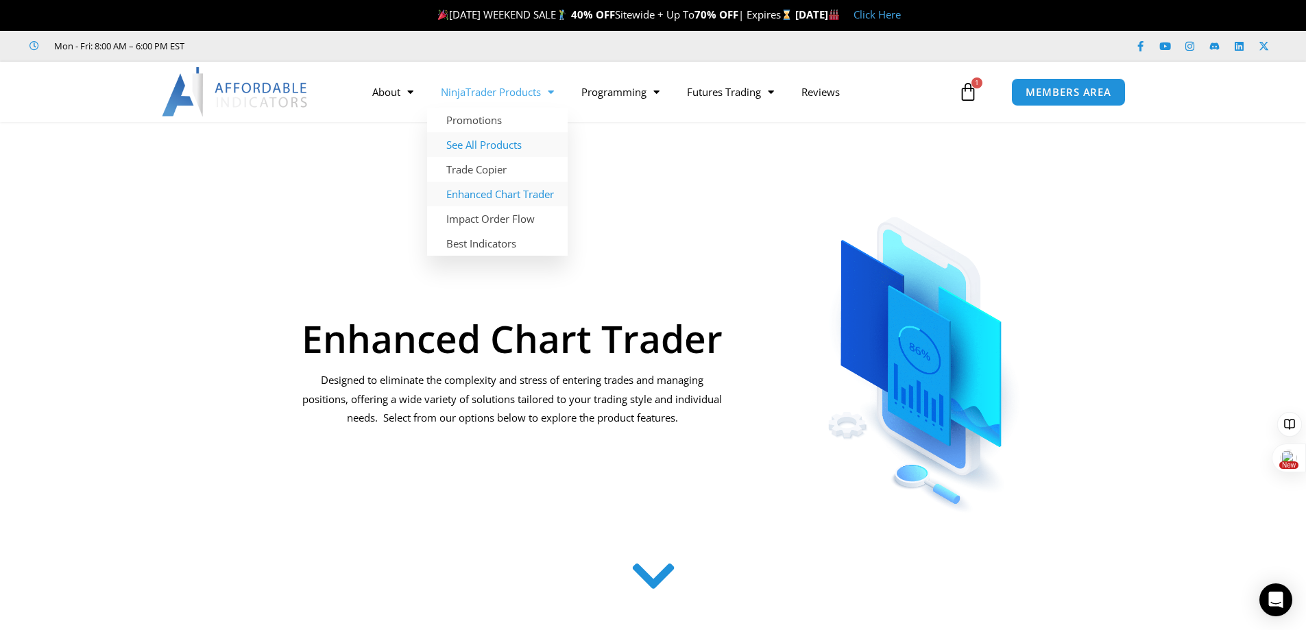
click at [463, 145] on link "See All Products" at bounding box center [497, 144] width 141 height 25
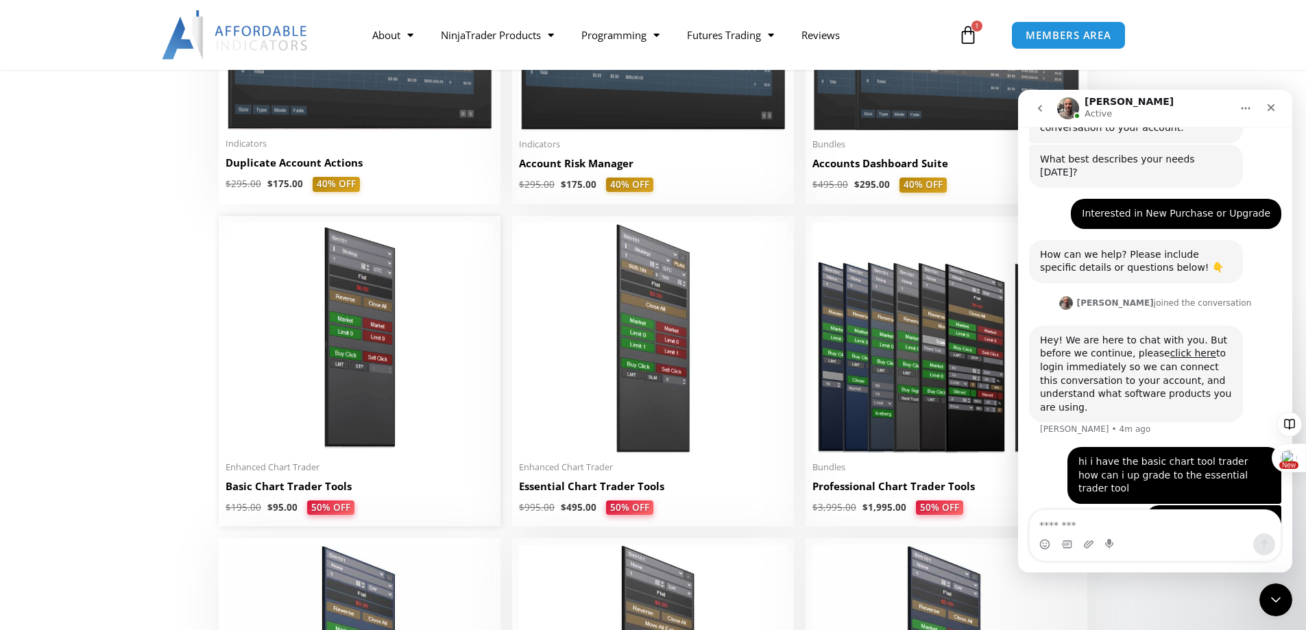
scroll to position [480, 0]
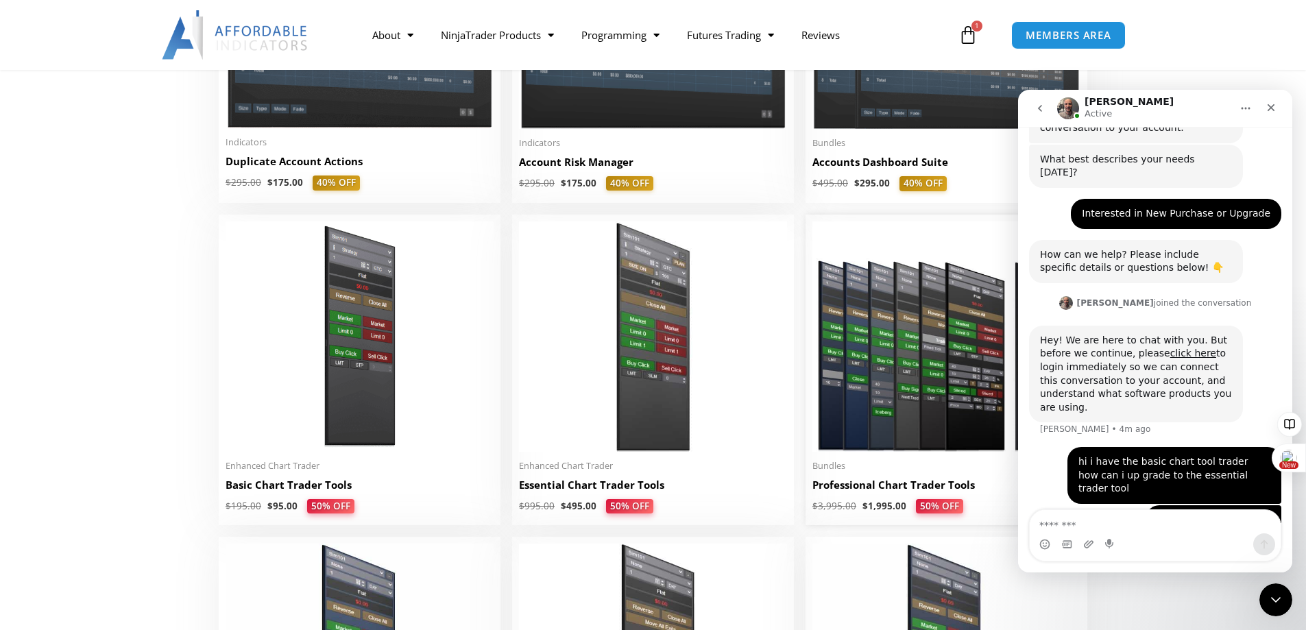
click at [866, 440] on img at bounding box center [946, 336] width 268 height 230
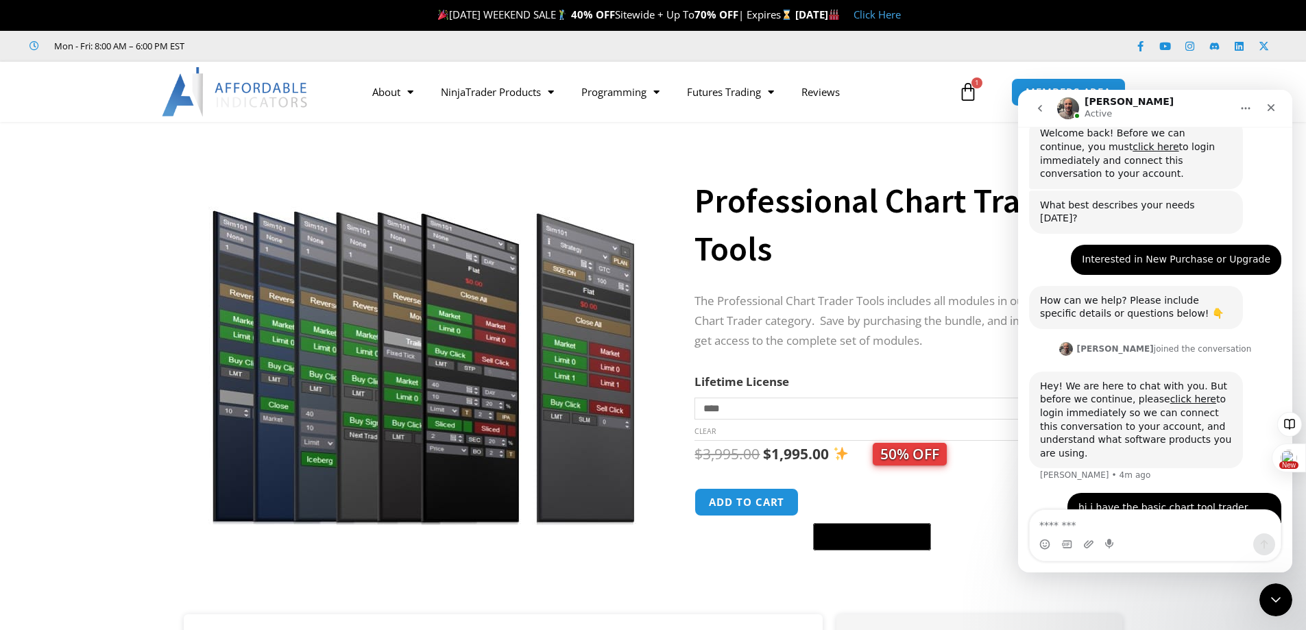
scroll to position [273, 0]
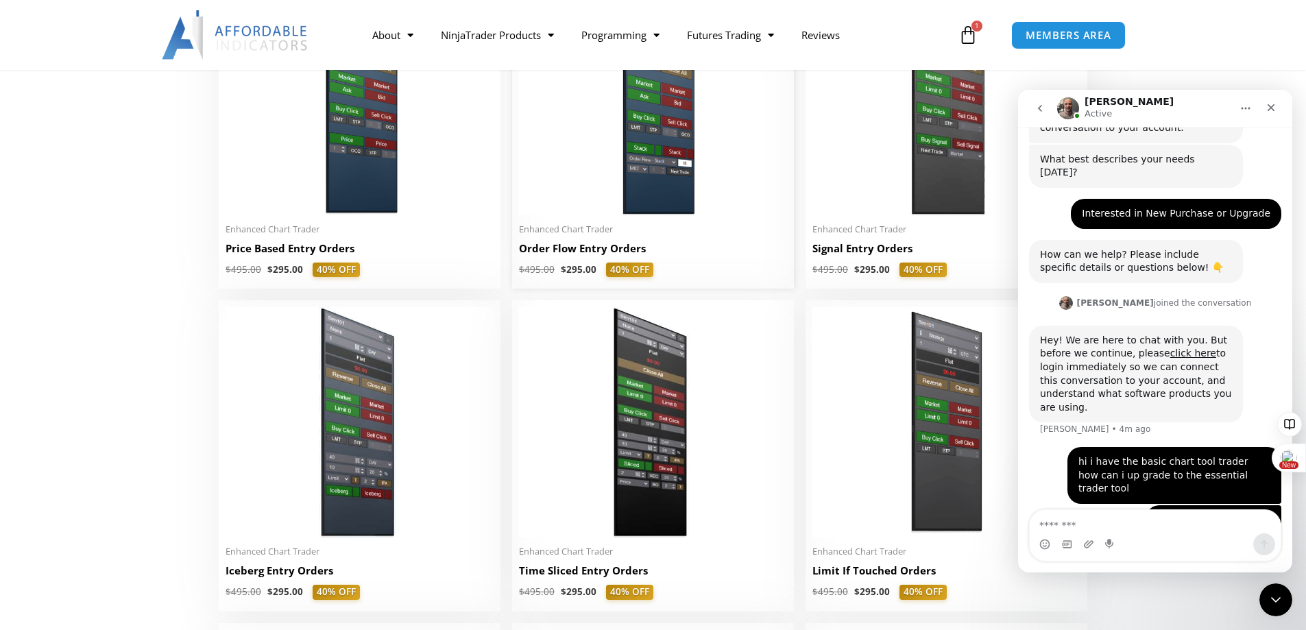
scroll to position [1371, 0]
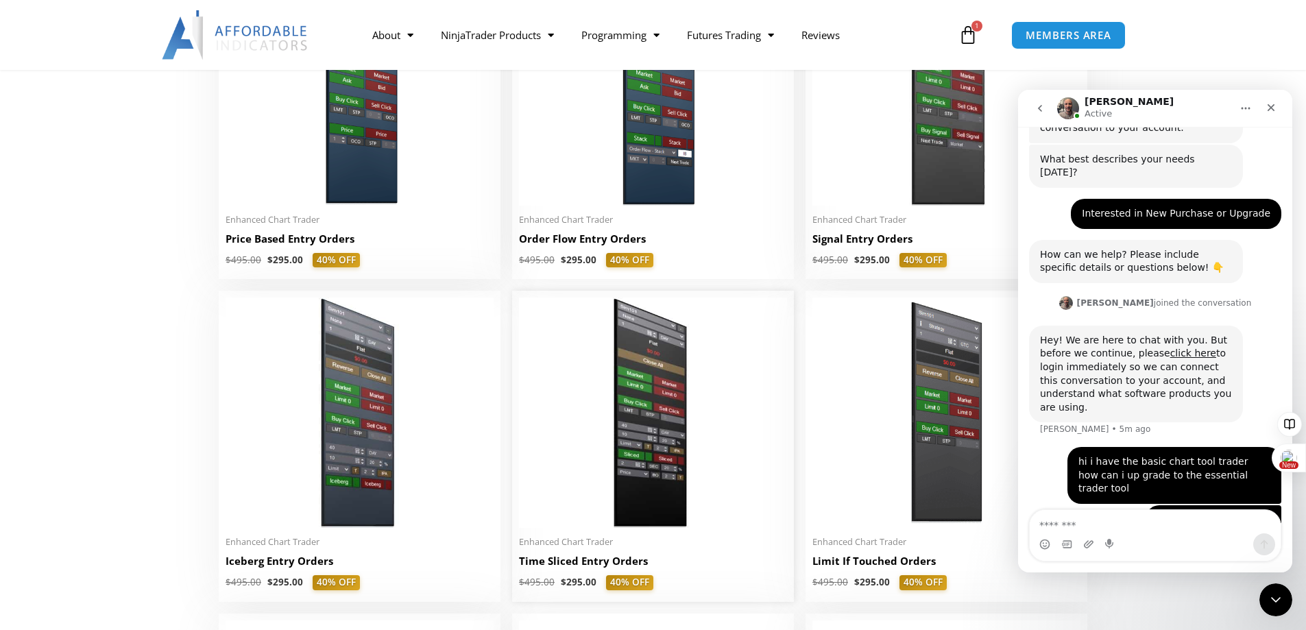
click at [659, 436] on img at bounding box center [653, 412] width 268 height 230
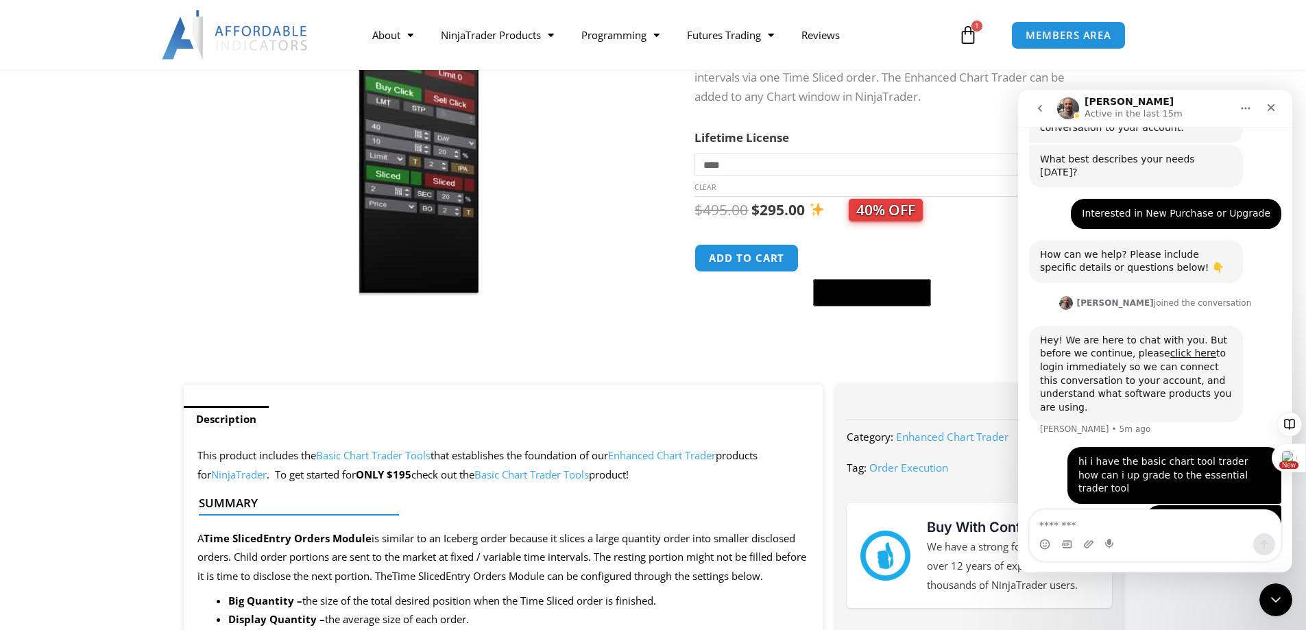
scroll to position [137, 0]
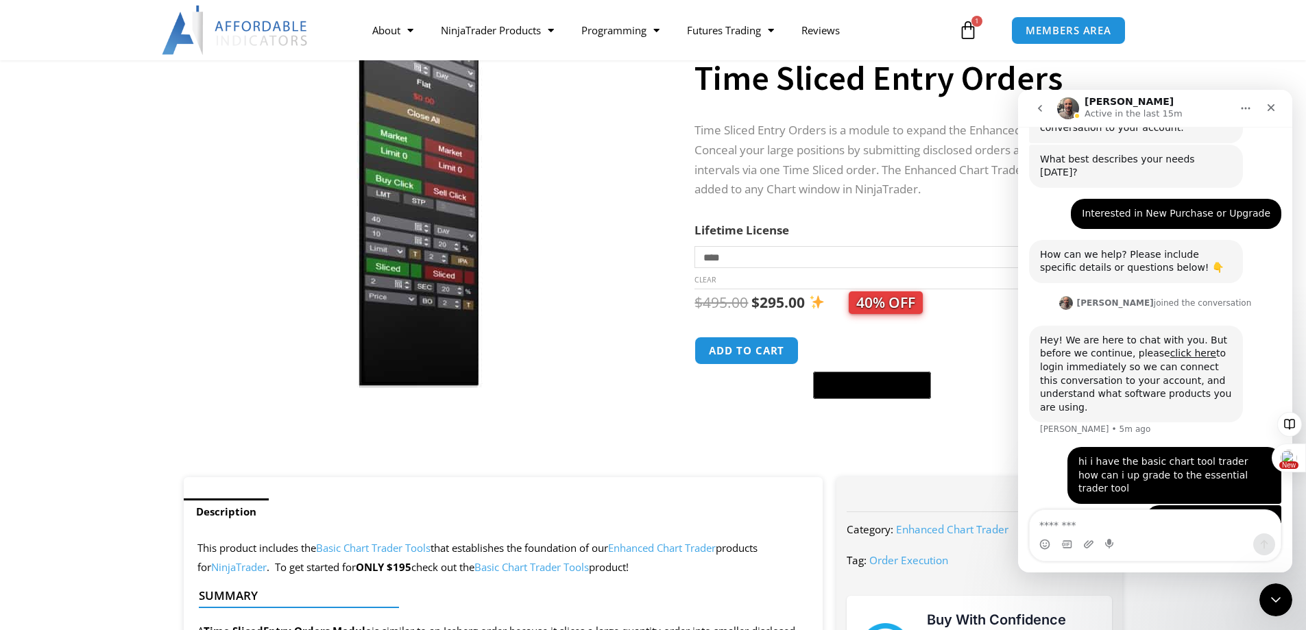
click at [460, 278] on img at bounding box center [423, 198] width 441 height 379
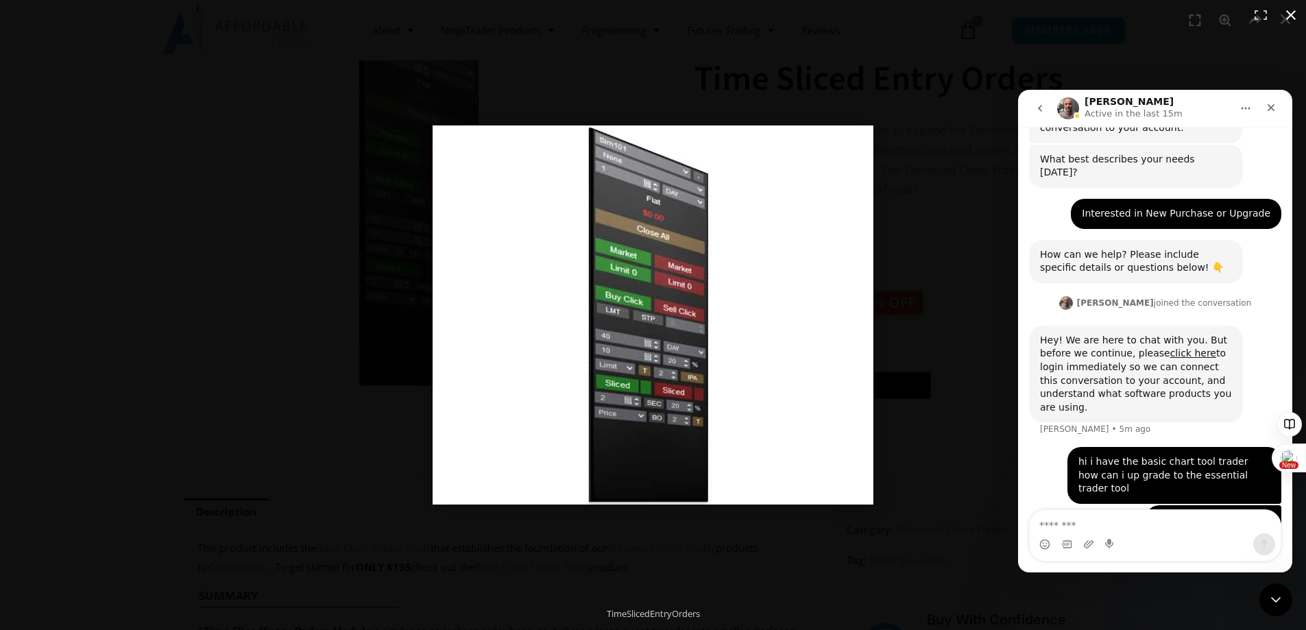
click at [918, 395] on div at bounding box center [866, 334] width 869 height 419
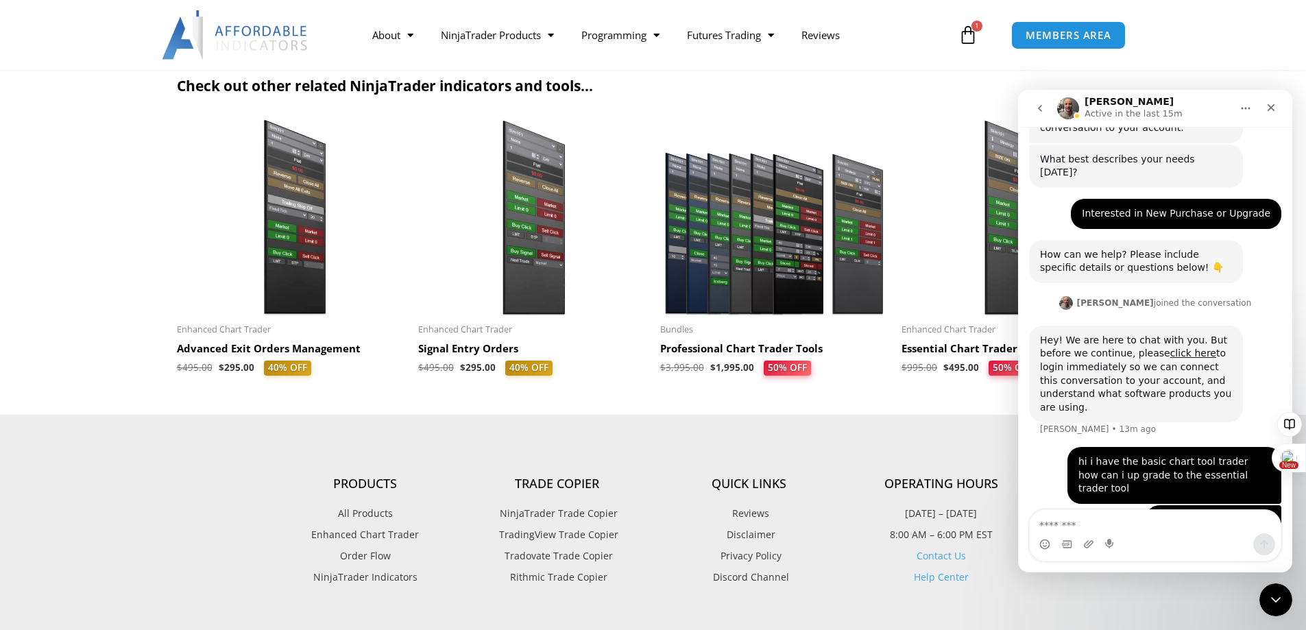
scroll to position [1645, 0]
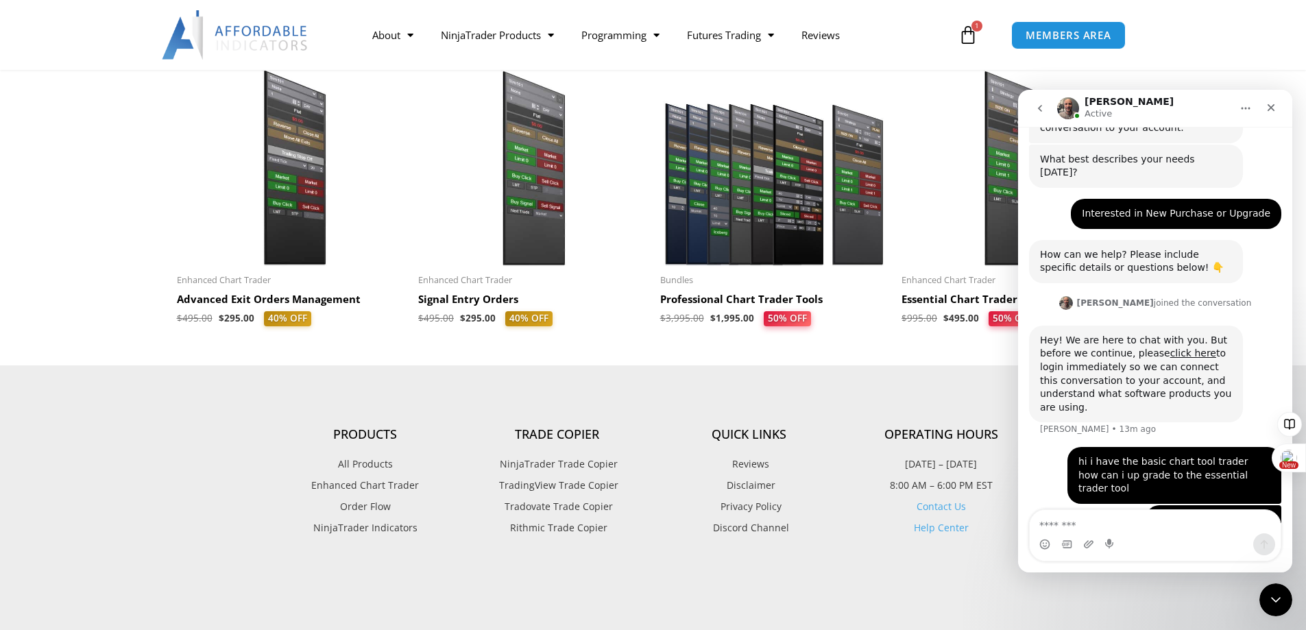
click at [312, 212] on img at bounding box center [291, 168] width 228 height 196
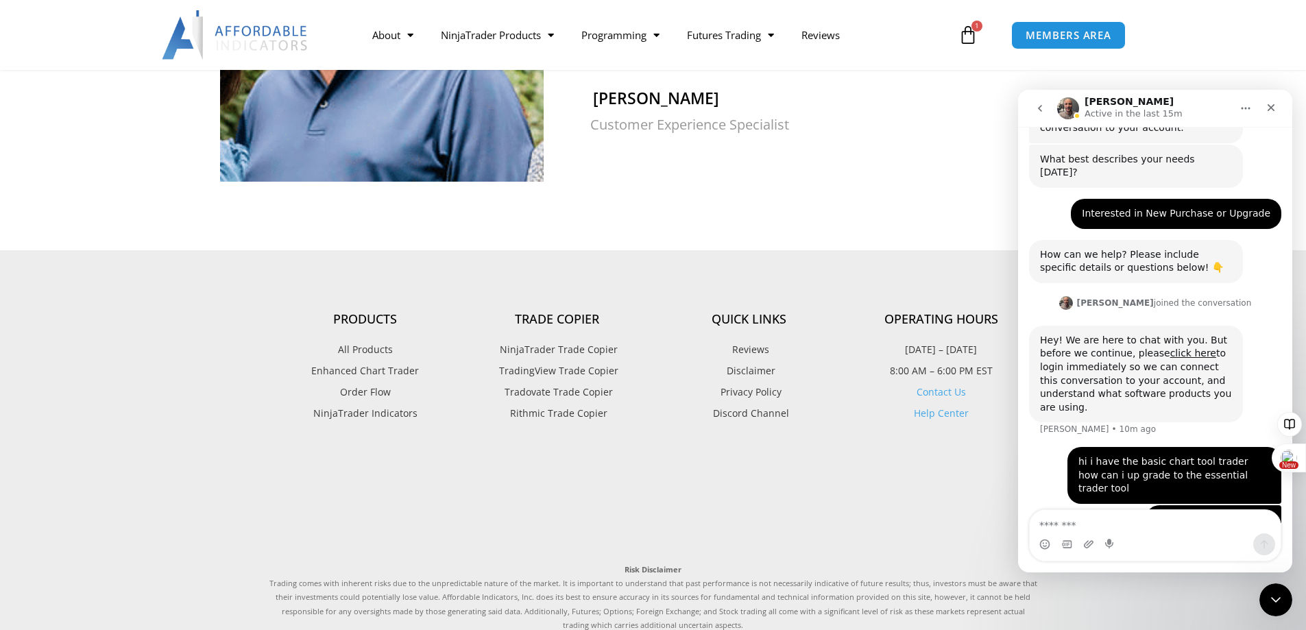
scroll to position [1371, 0]
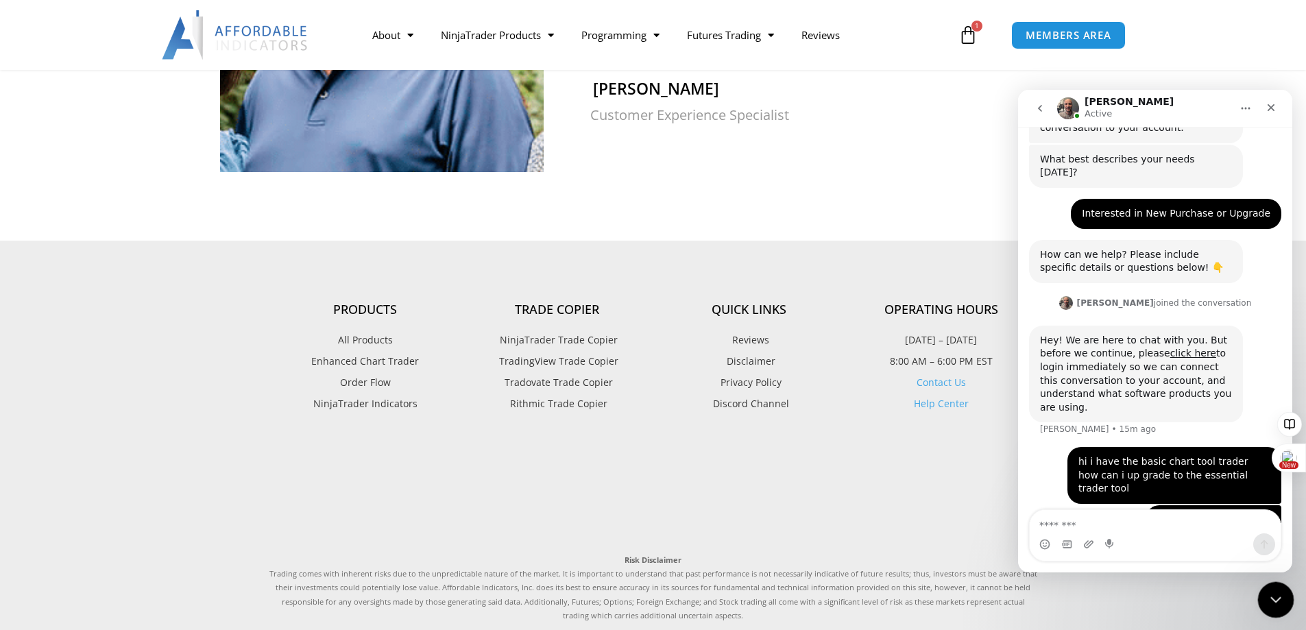
click at [1264, 600] on div "Close Intercom Messenger" at bounding box center [1273, 597] width 33 height 33
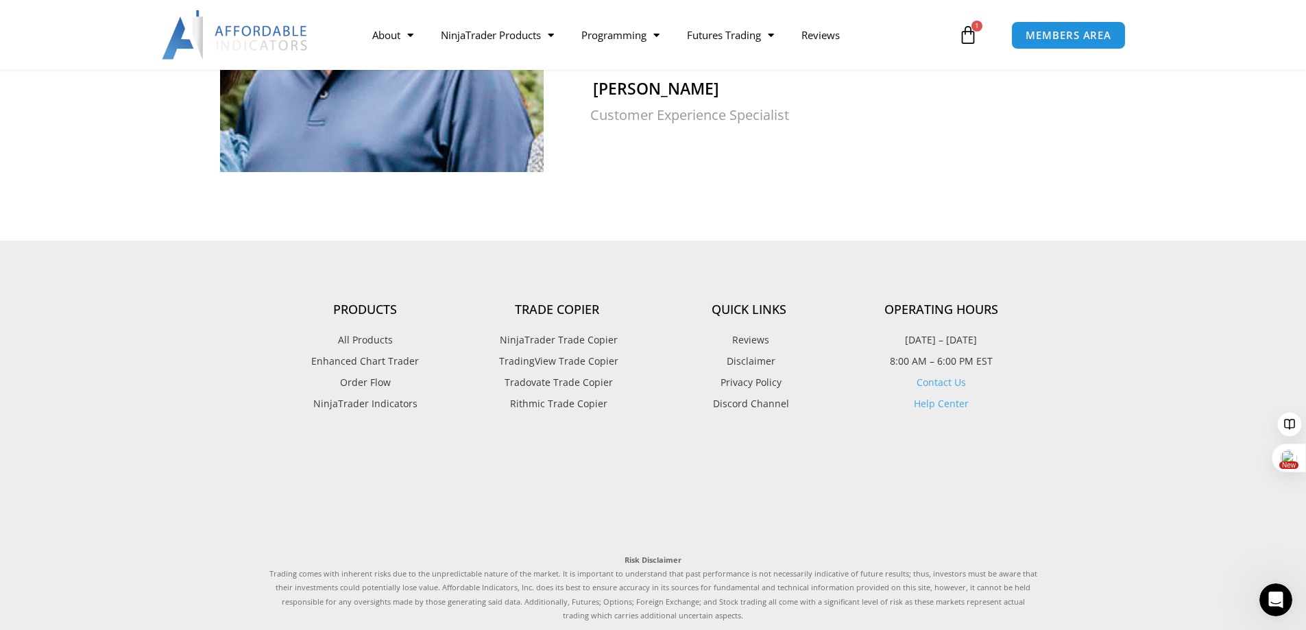
scroll to position [273, 0]
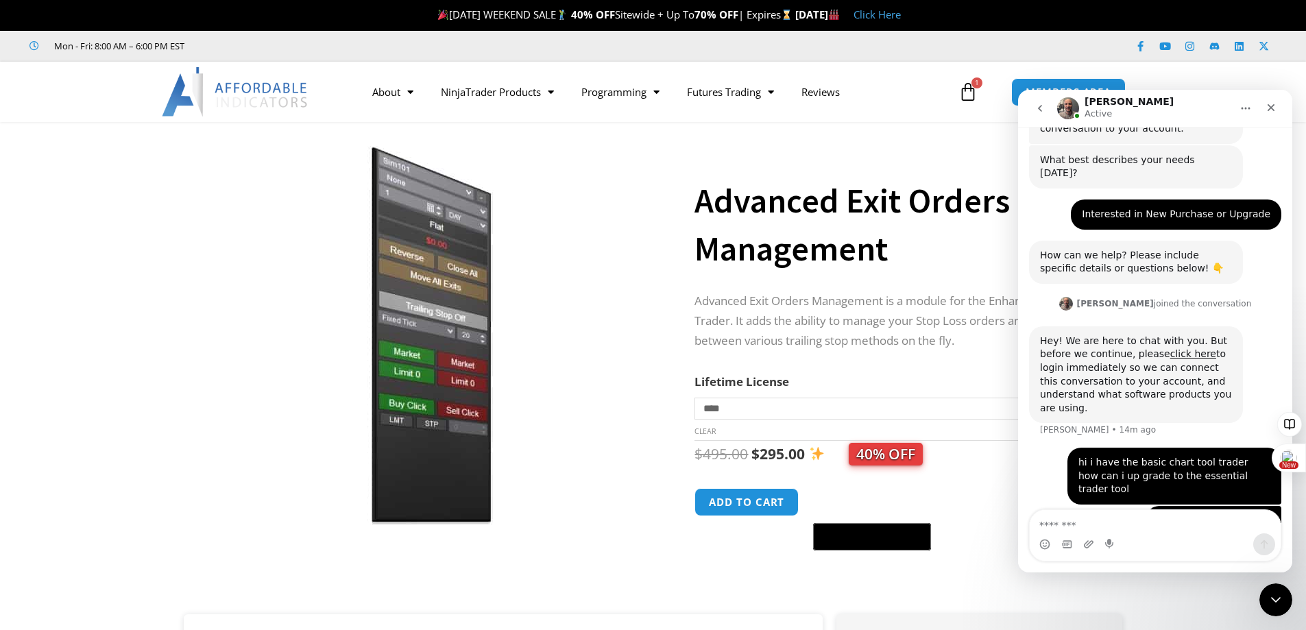
scroll to position [273, 0]
click at [970, 87] on icon at bounding box center [967, 91] width 19 height 19
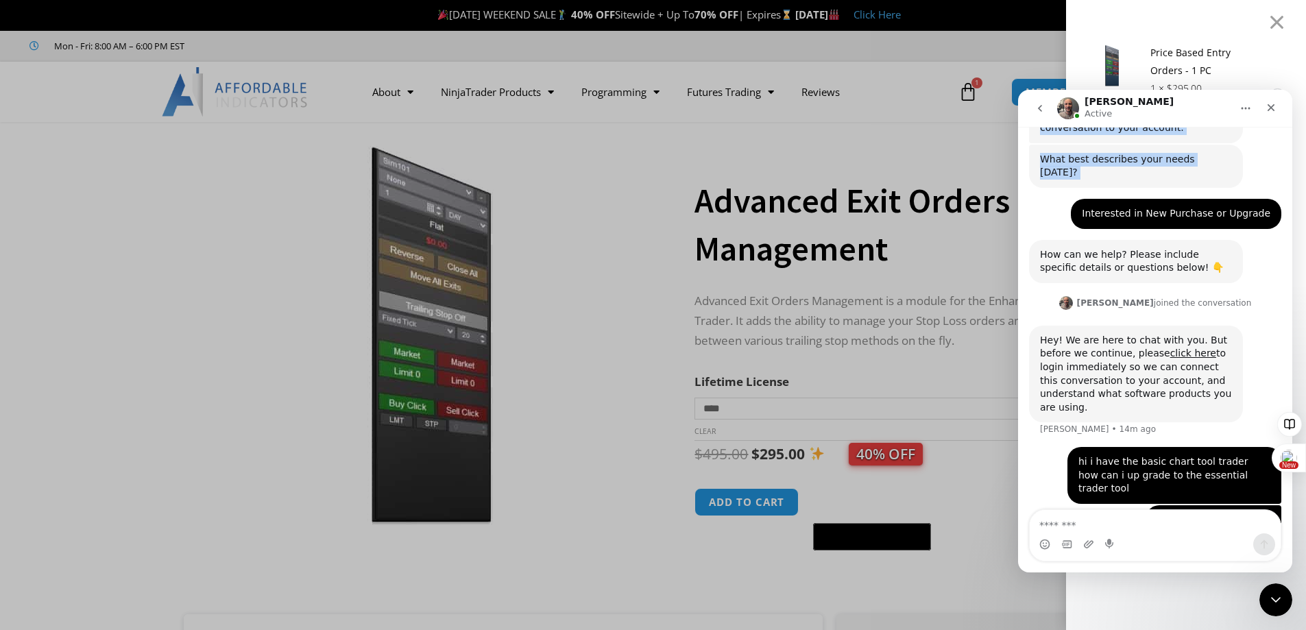
scroll to position [267, 0]
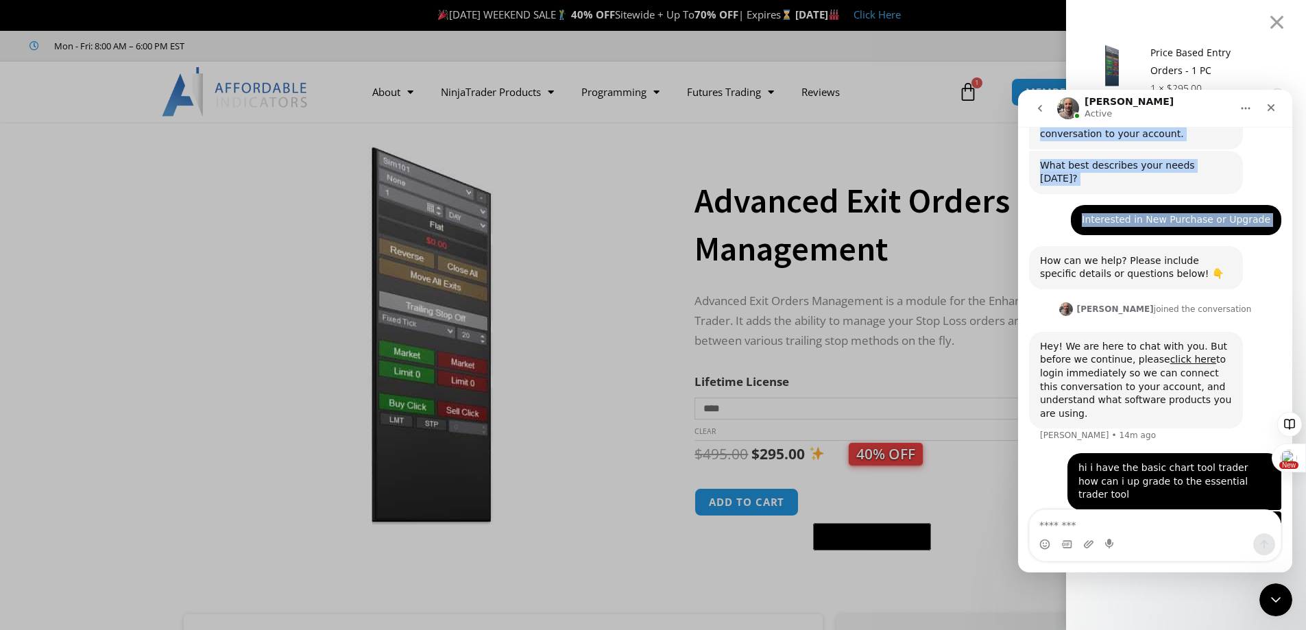
drag, startPoint x: 1193, startPoint y: 106, endPoint x: 905, endPoint y: 218, distance: 309.0
click html "Joel Active Let's maximize your potential as a day trader. How can we help you …"
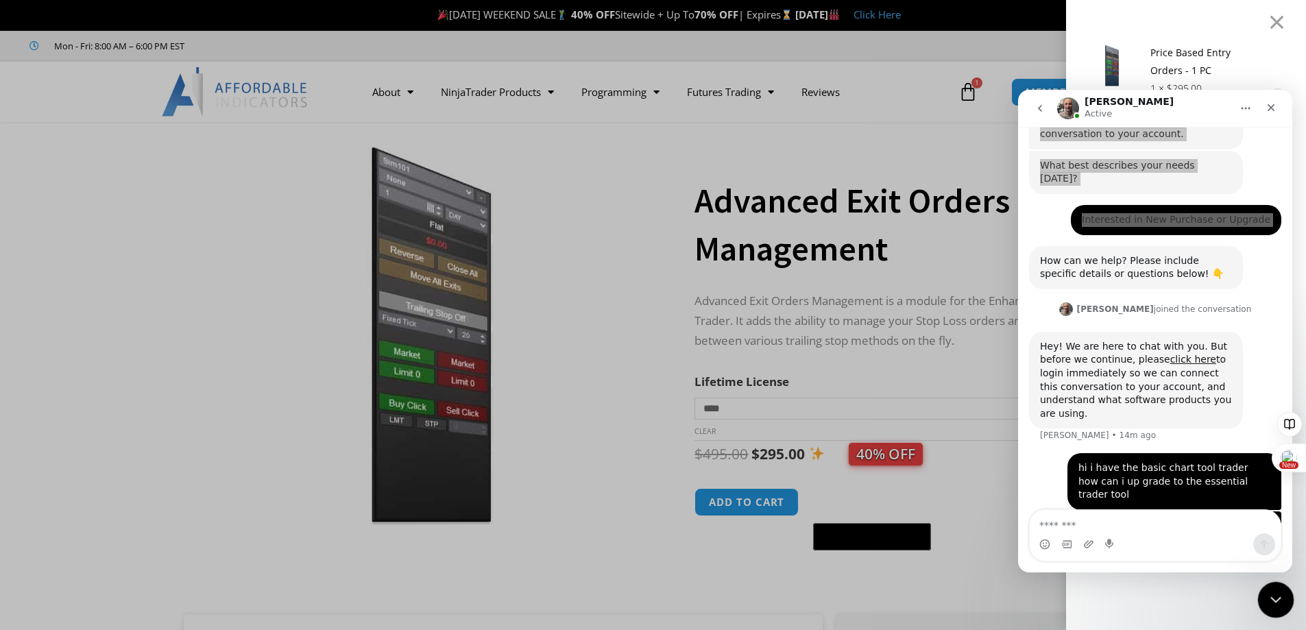
click at [1289, 596] on div "Close Intercom Messenger" at bounding box center [1273, 597] width 33 height 33
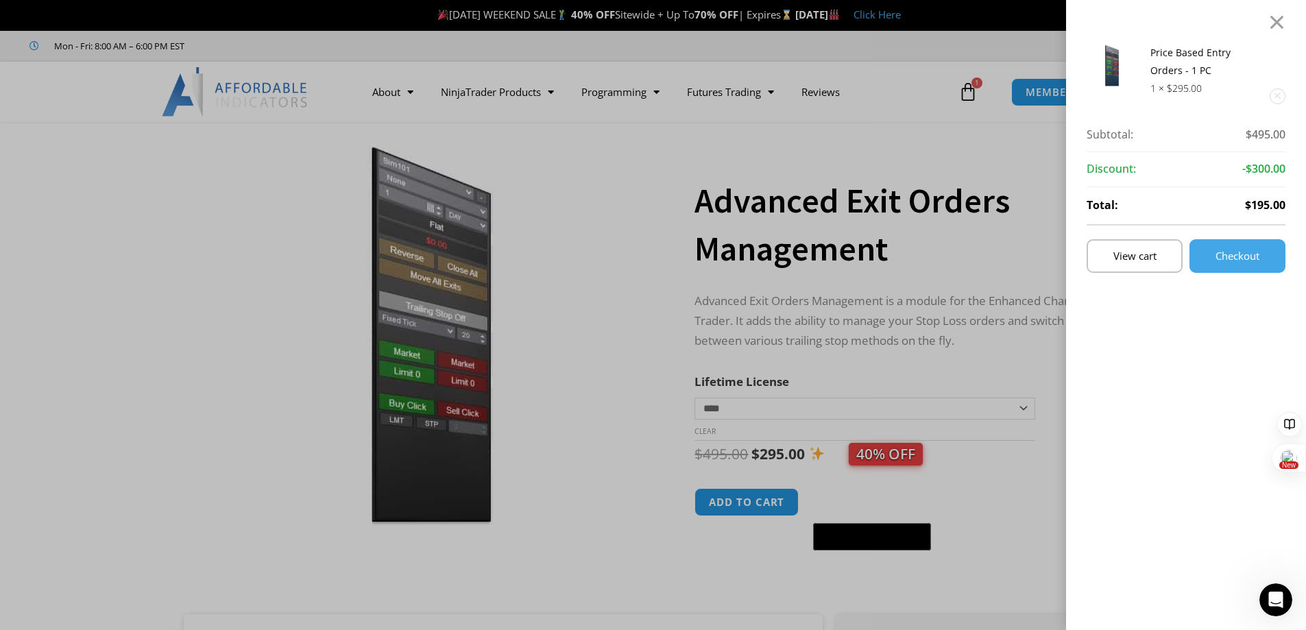
scroll to position [273, 0]
click at [1020, 568] on div "Price Based Entry Orders - 1 PC 1 × $ 295.00 Subtotal: $ 495.00 Subtotal: $495.…" at bounding box center [653, 315] width 1306 height 630
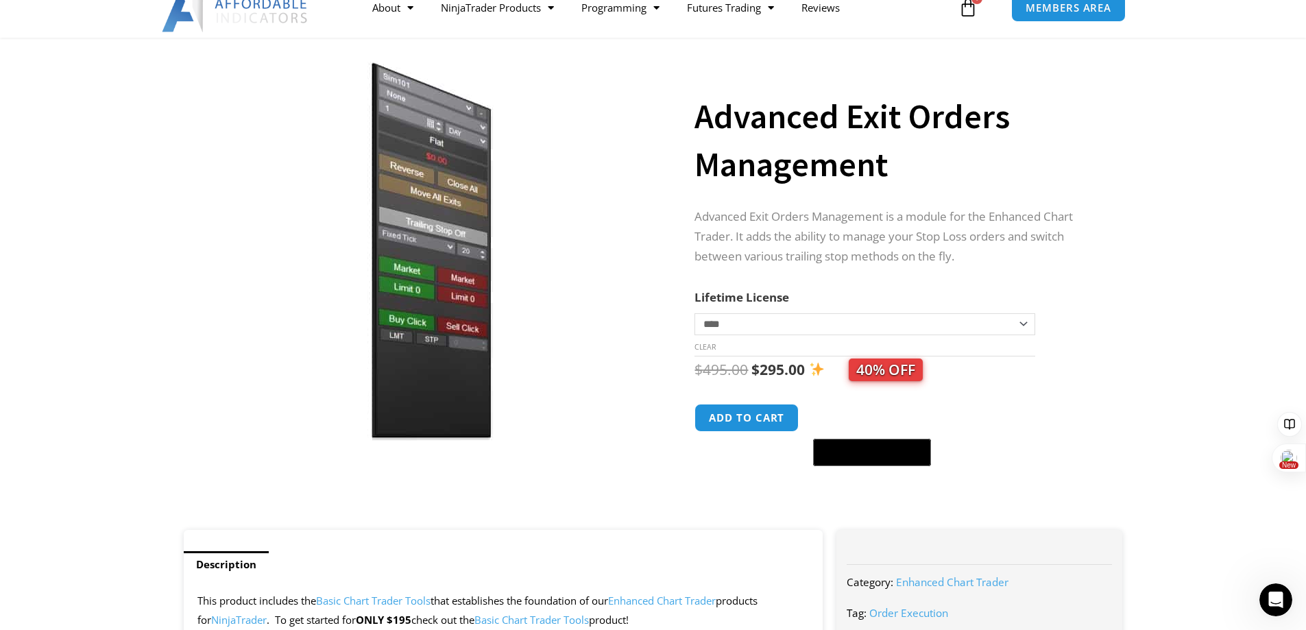
scroll to position [0, 0]
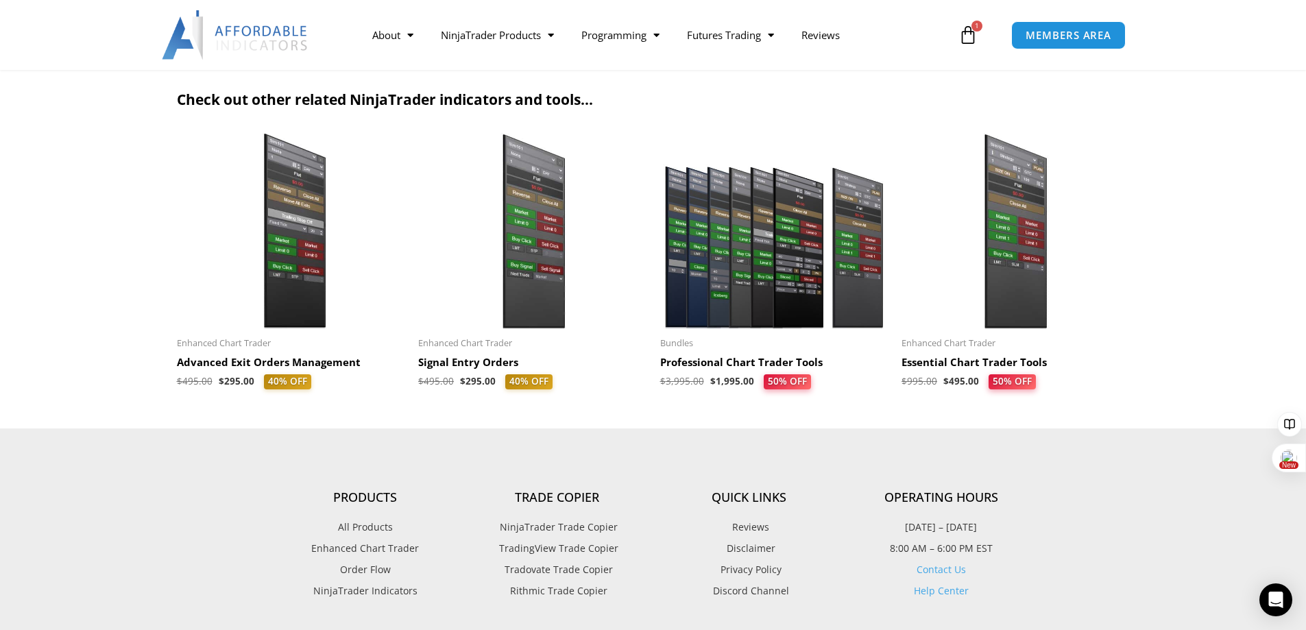
scroll to position [1576, 0]
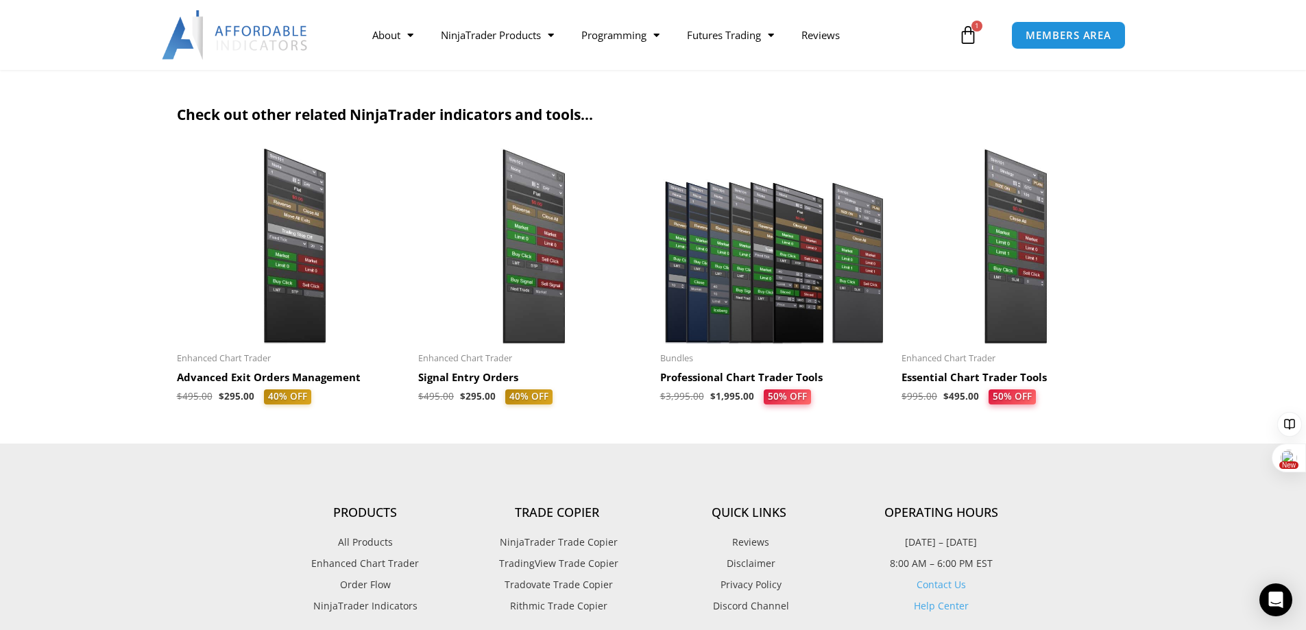
click at [1003, 306] on img at bounding box center [1015, 246] width 228 height 196
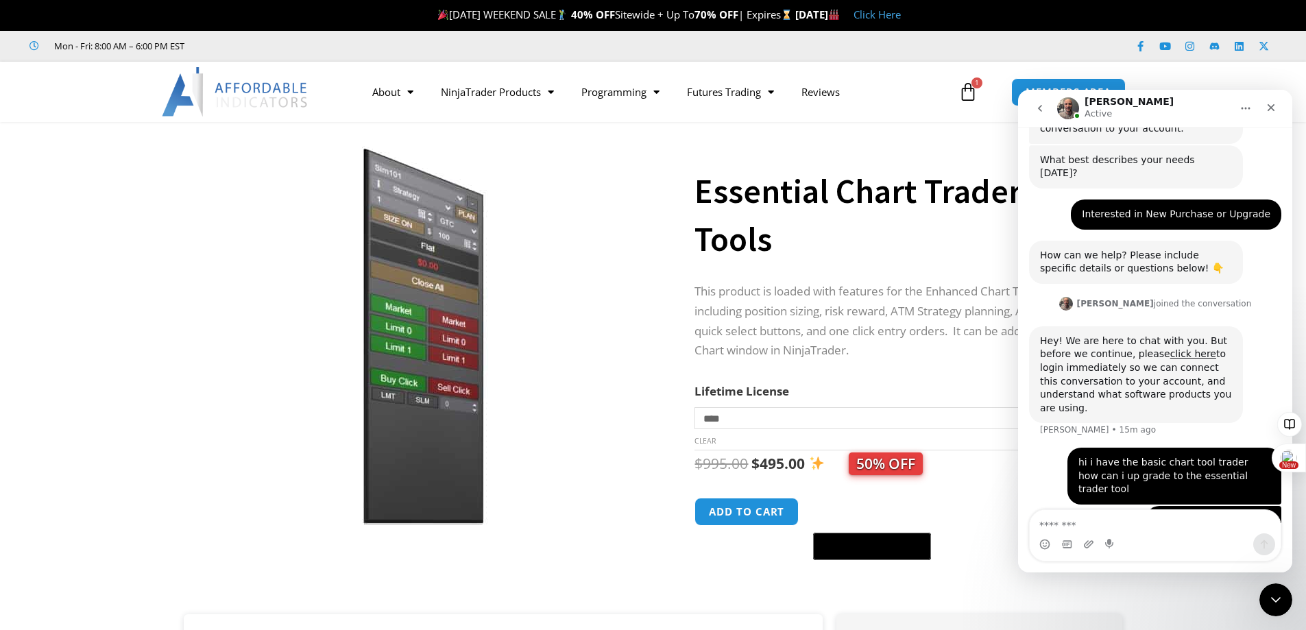
scroll to position [273, 0]
click at [1274, 590] on icon "Close Intercom Messenger" at bounding box center [1273, 597] width 16 height 16
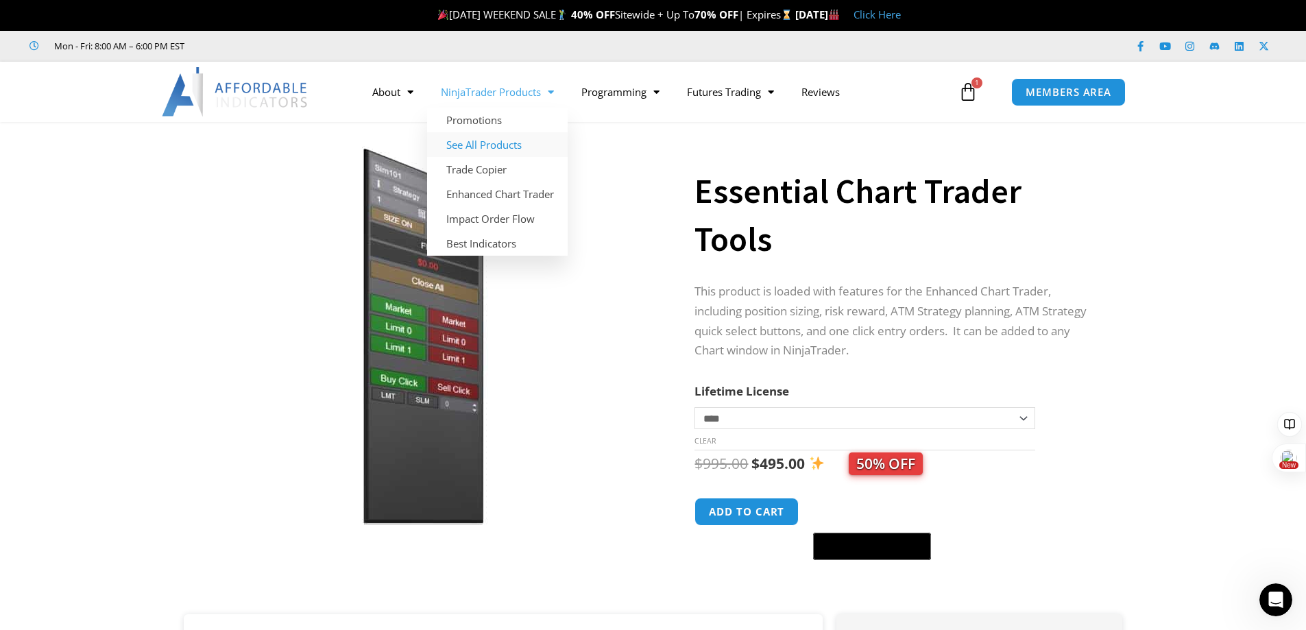
click at [503, 147] on link "See All Products" at bounding box center [497, 144] width 141 height 25
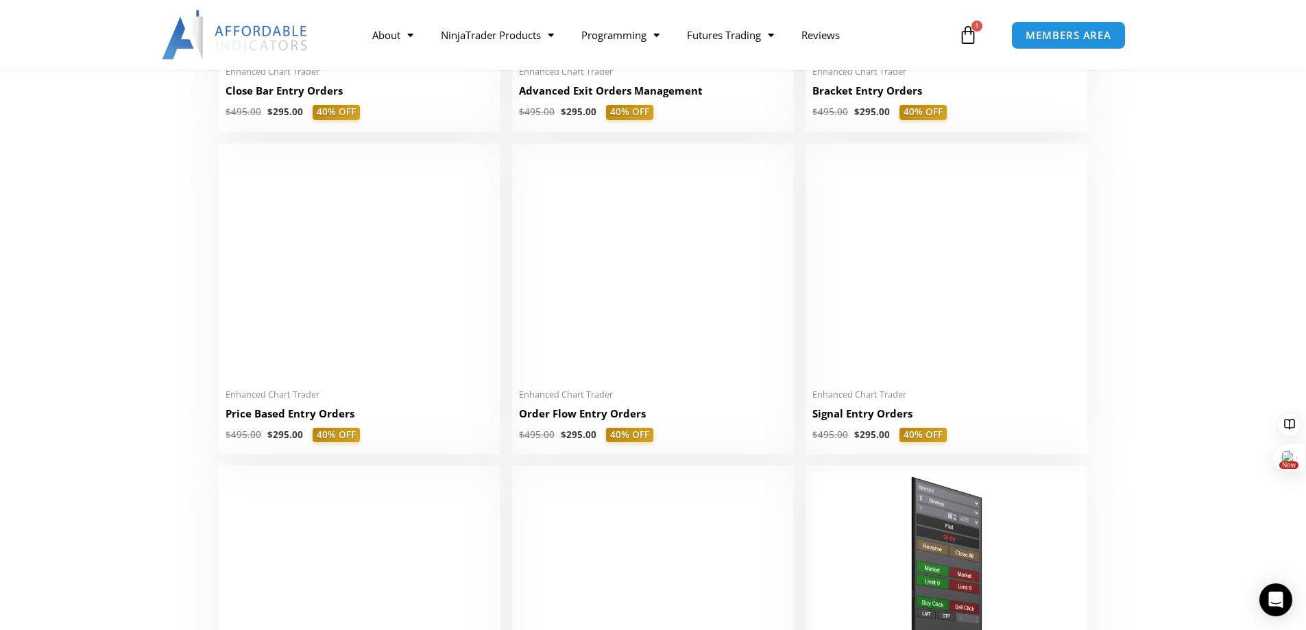
scroll to position [1165, 0]
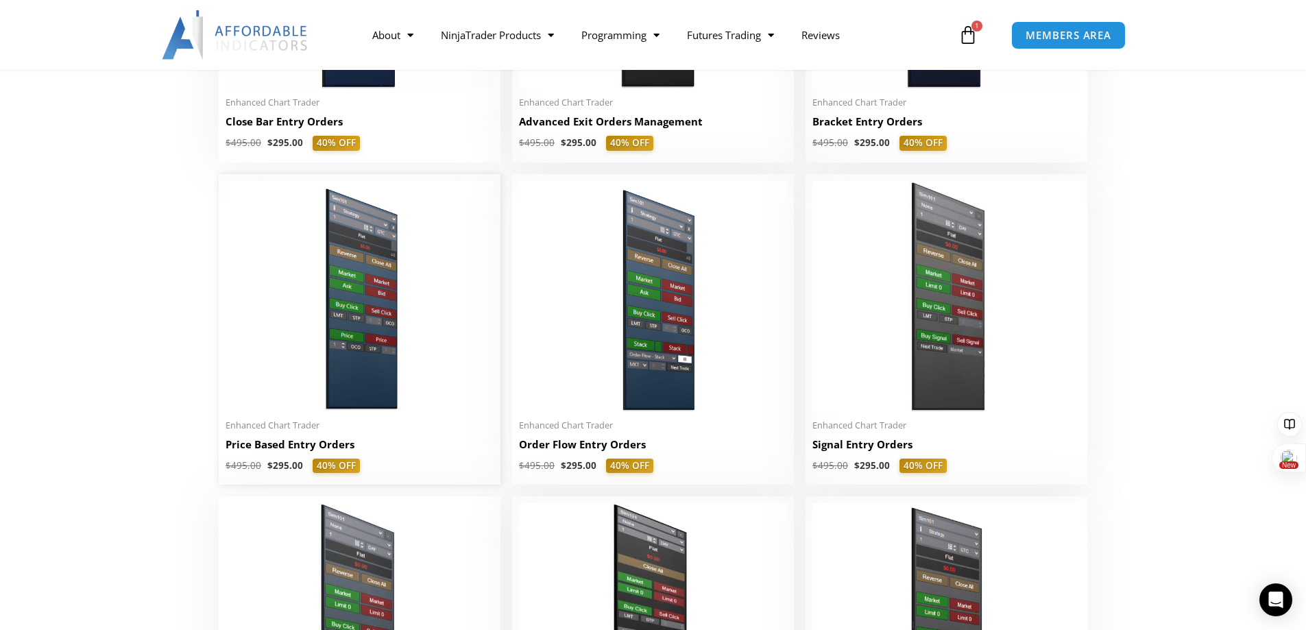
click at [347, 371] on img at bounding box center [359, 296] width 268 height 230
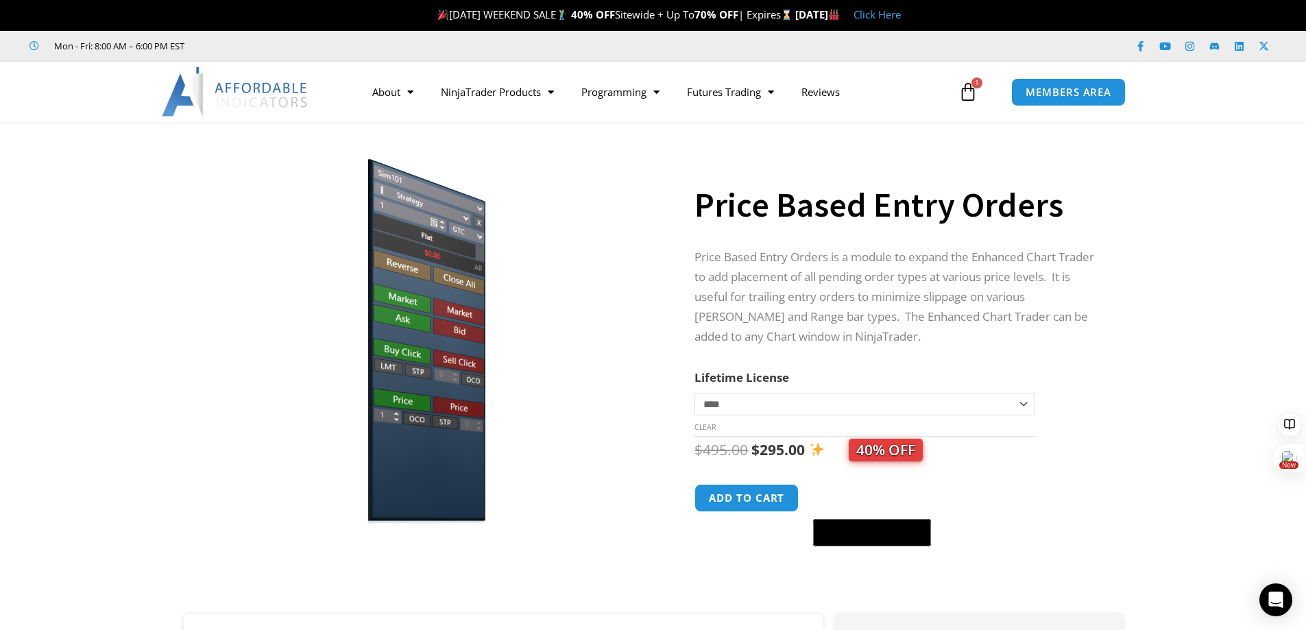
click at [550, 520] on img at bounding box center [423, 335] width 441 height 379
